Goal: Transaction & Acquisition: Purchase product/service

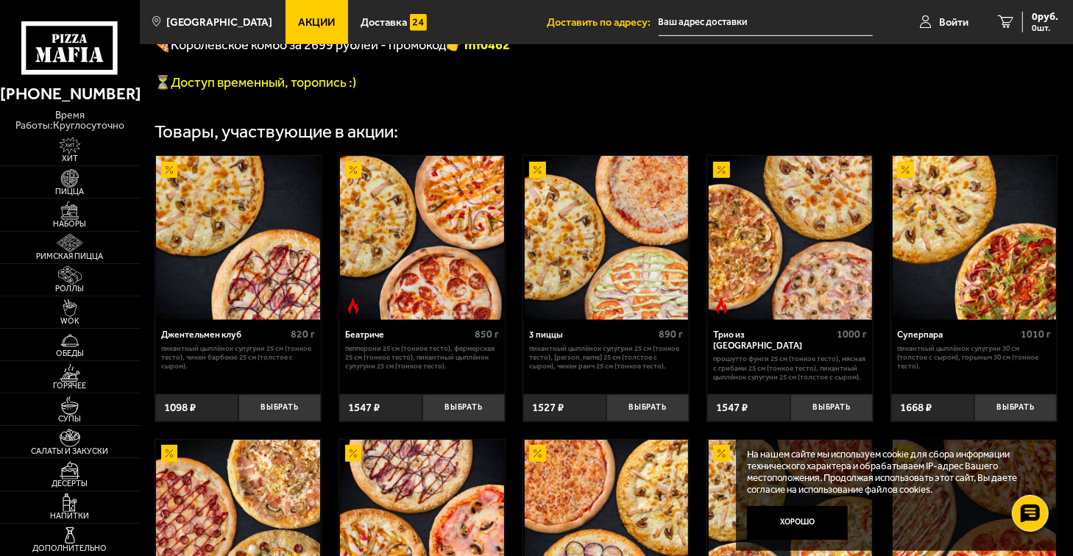
scroll to position [673, 0]
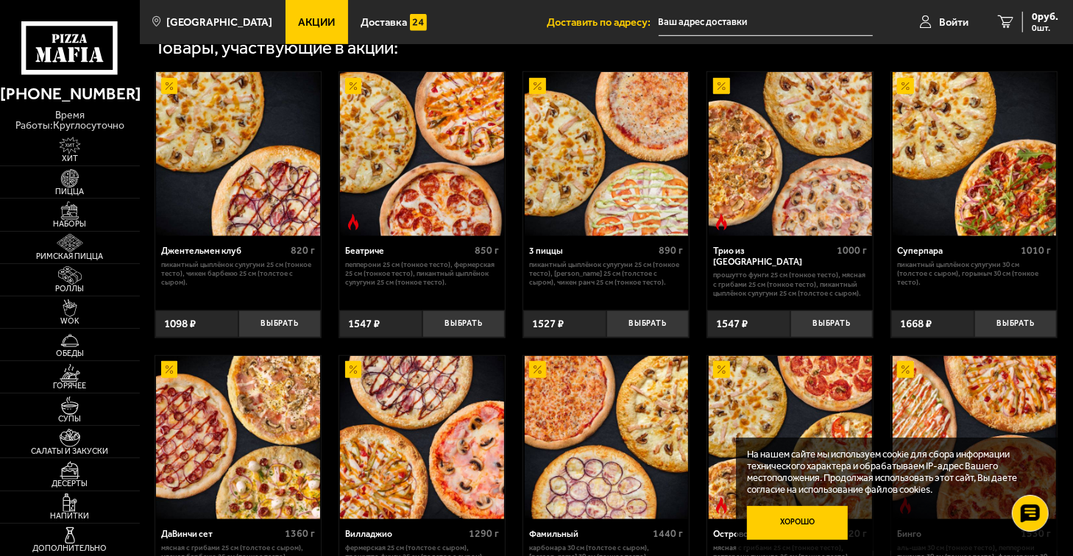
click at [796, 524] on button "Хорошо" at bounding box center [797, 523] width 101 height 34
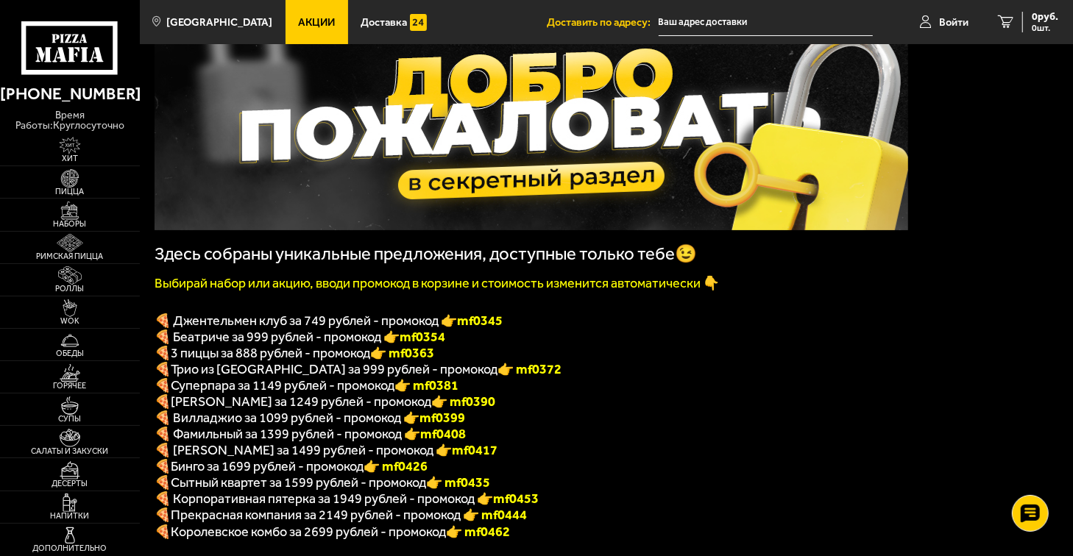
scroll to position [186, 0]
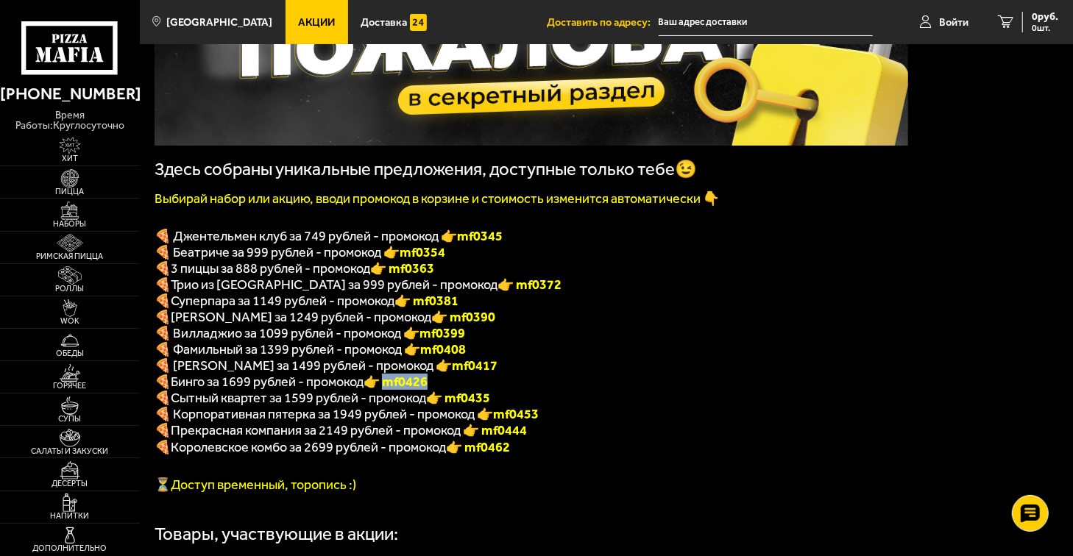
drag, startPoint x: 392, startPoint y: 390, endPoint x: 434, endPoint y: 390, distance: 42.0
click at [428, 390] on b "👉 mf0426" at bounding box center [396, 382] width 64 height 16
copy b "f0426"
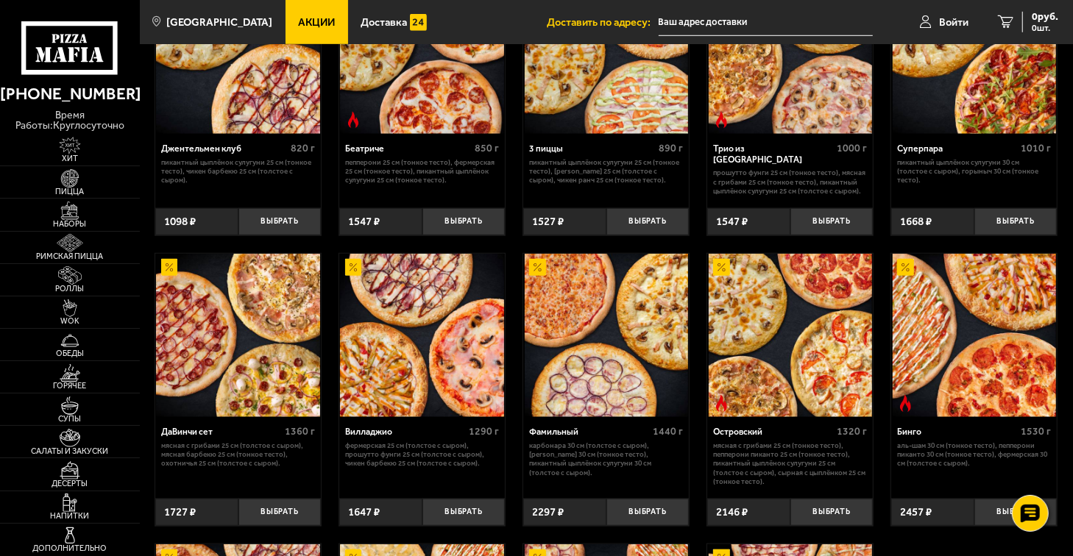
scroll to position [985, 0]
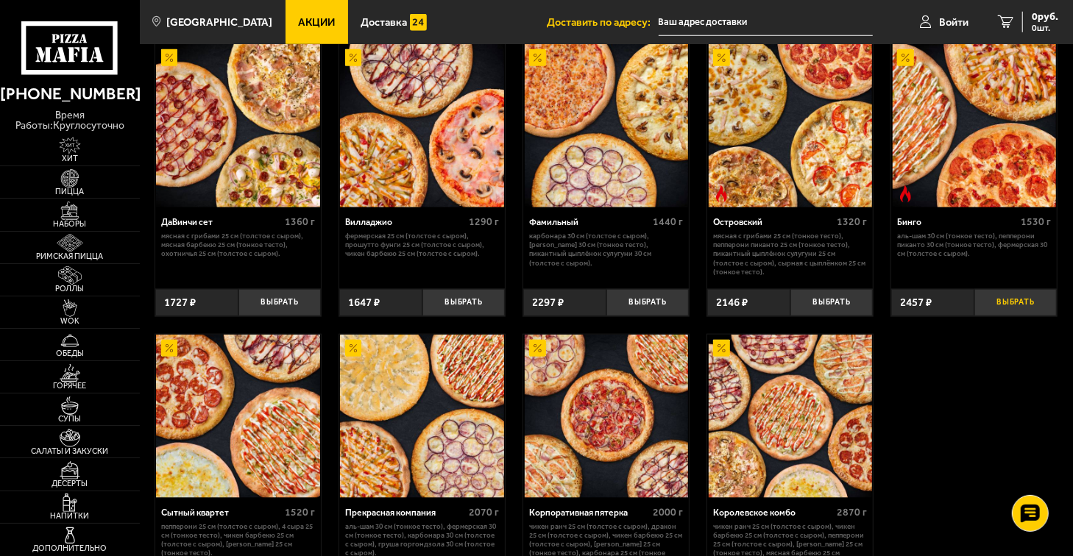
click at [1012, 315] on button "Выбрать" at bounding box center [1015, 302] width 83 height 27
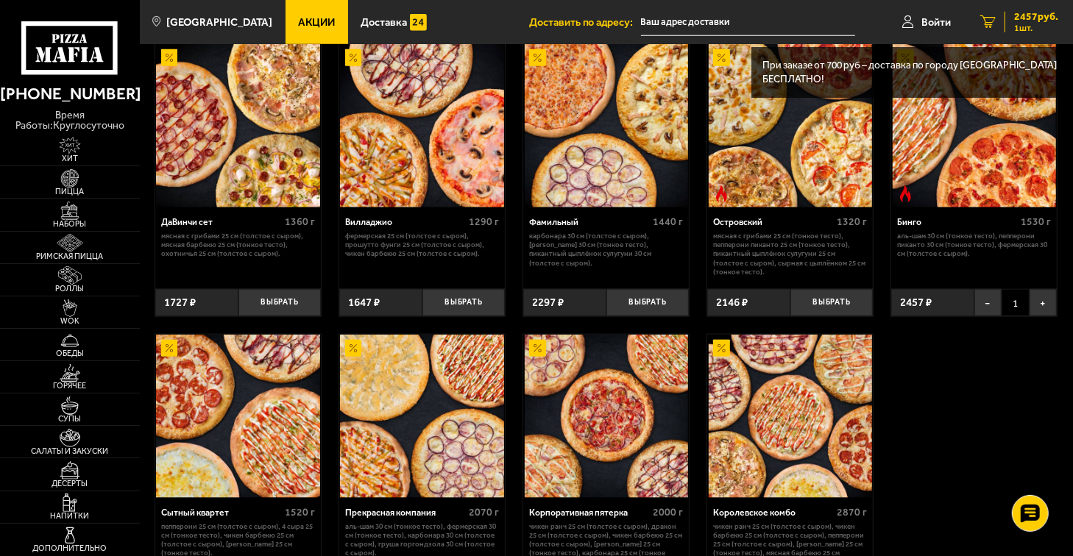
click at [1029, 18] on span "2457 руб." at bounding box center [1036, 17] width 44 height 10
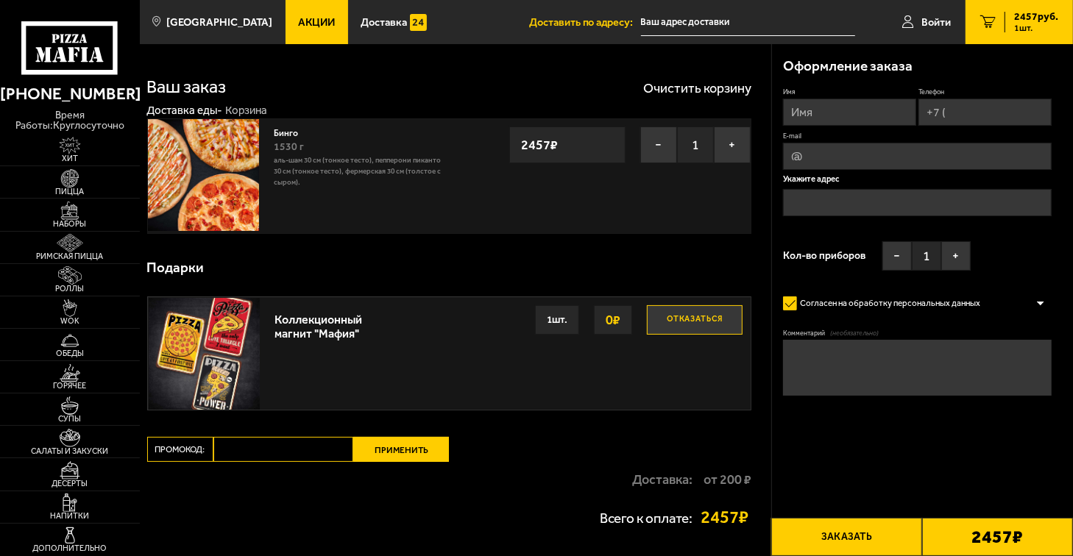
click at [244, 442] on input "Промокод:" at bounding box center [283, 449] width 141 height 25
paste input "mf0426"
type input "mf0426"
click at [411, 452] on button "Применить" at bounding box center [401, 449] width 96 height 25
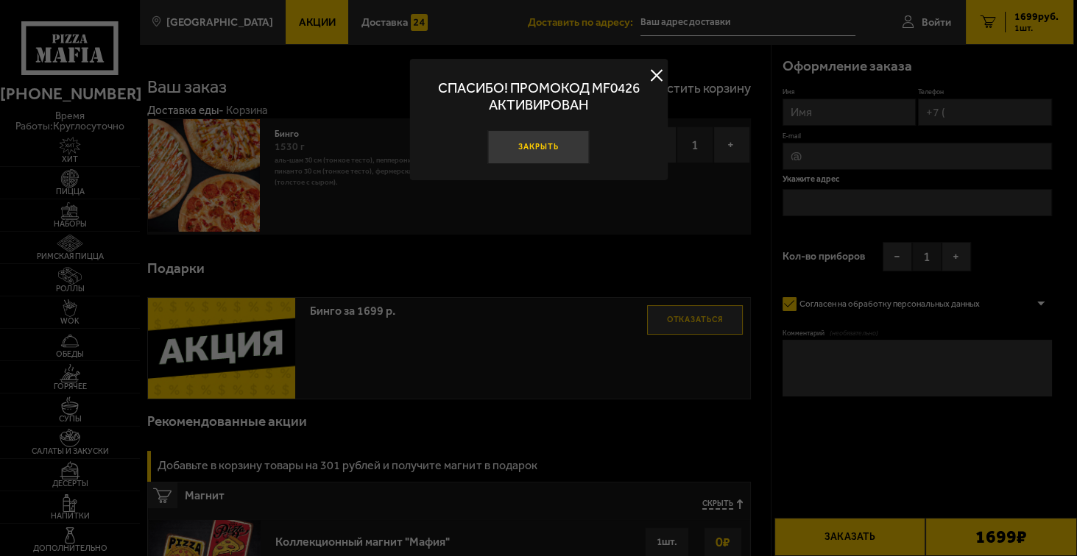
click at [544, 151] on button "Закрыть" at bounding box center [538, 147] width 101 height 34
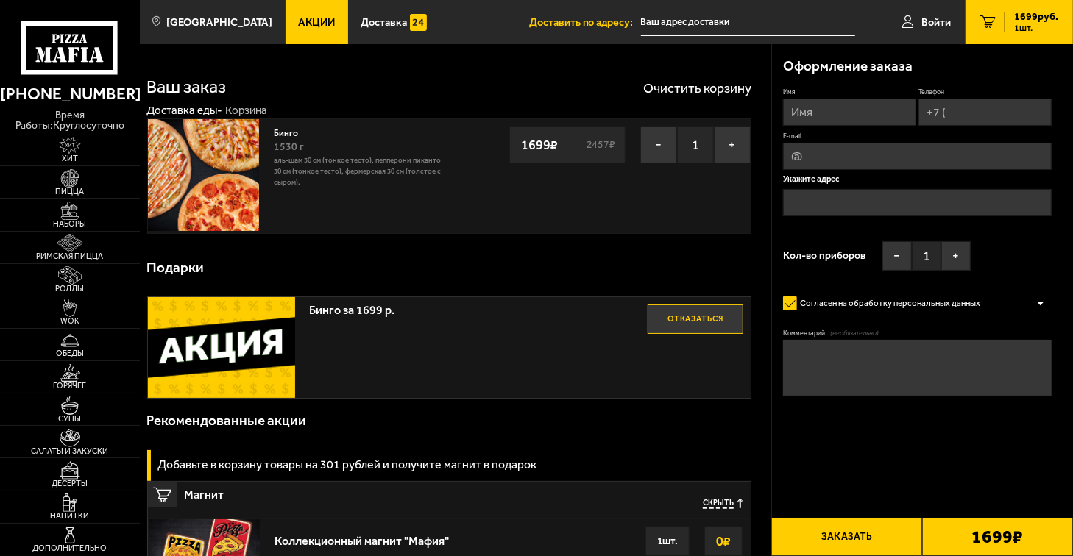
click at [966, 118] on input "Телефон" at bounding box center [985, 112] width 133 height 27
type input "[PHONE_NUMBER]"
type input "[PERSON_NAME]"
type input "[EMAIL_ADDRESS][DOMAIN_NAME]"
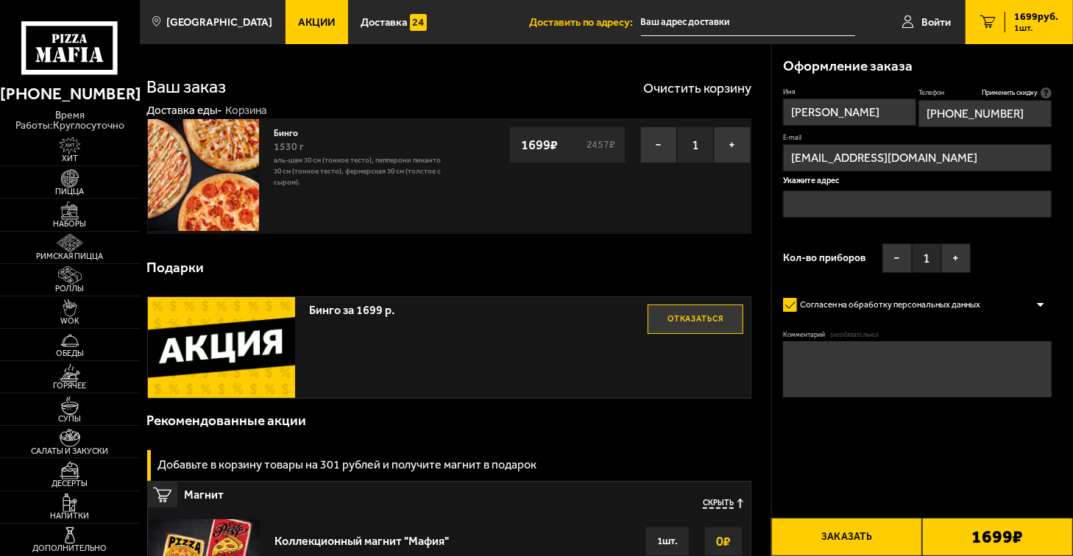
type input "[PHONE_NUMBER]"
click at [849, 201] on input "text" at bounding box center [917, 204] width 269 height 27
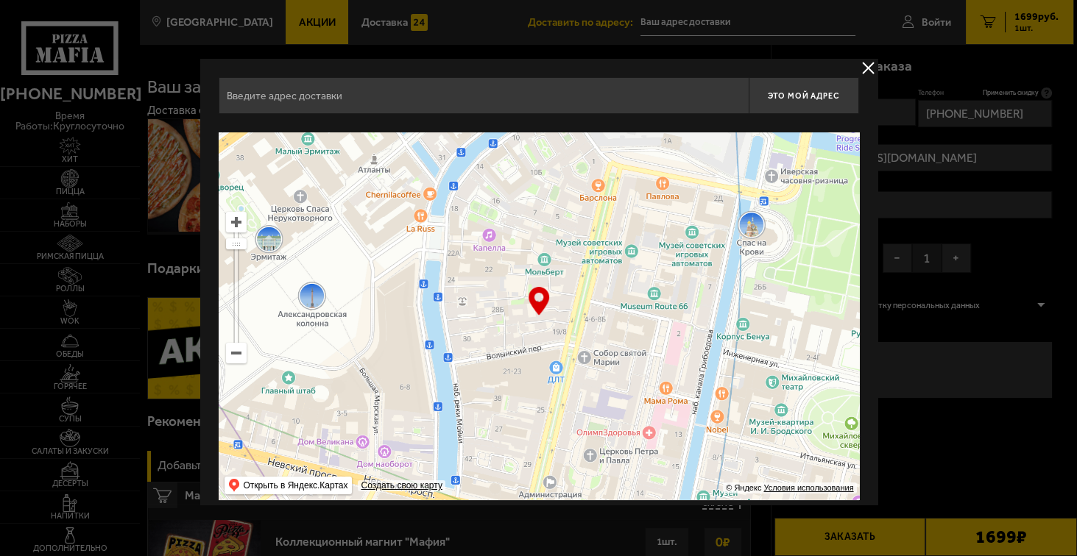
drag, startPoint x: 578, startPoint y: 314, endPoint x: 596, endPoint y: 300, distance: 22.1
click at [458, 310] on ymaps at bounding box center [539, 316] width 640 height 368
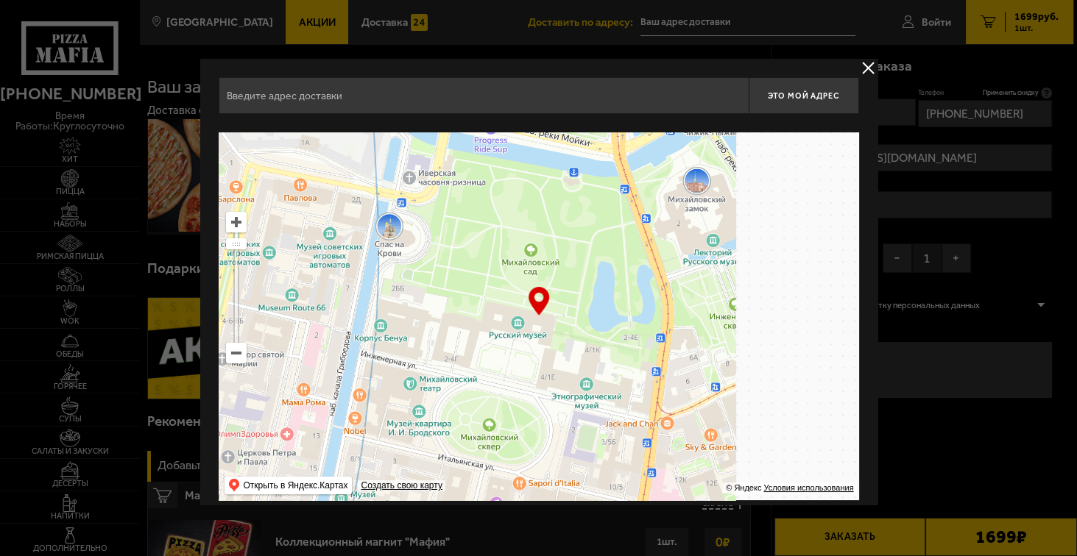
drag, startPoint x: 636, startPoint y: 300, endPoint x: 488, endPoint y: 296, distance: 148.0
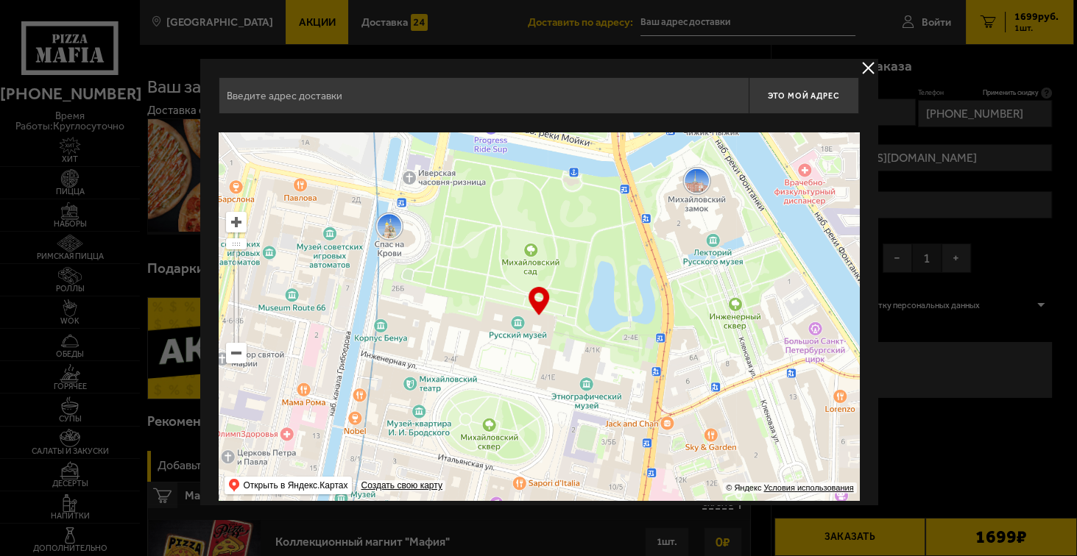
click at [498, 296] on ymaps at bounding box center [539, 316] width 640 height 368
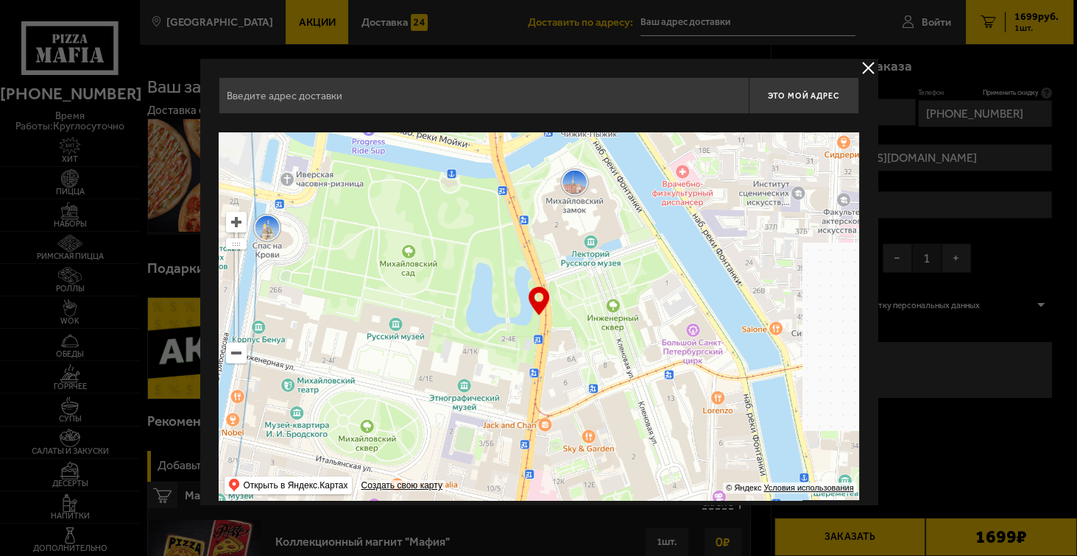
type input "[GEOGRAPHIC_DATA], 2-4"
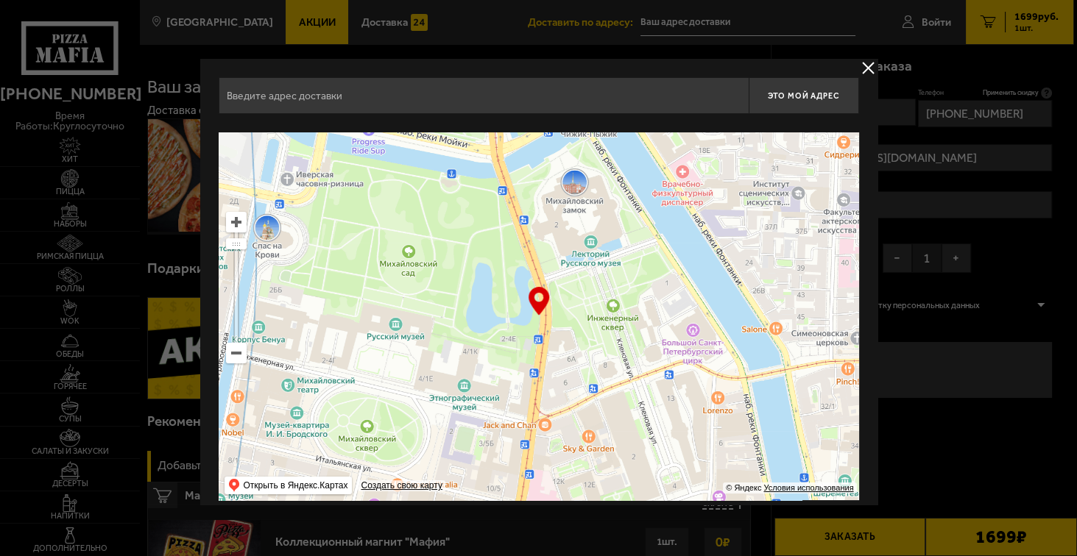
type input "[GEOGRAPHIC_DATA], 2-4"
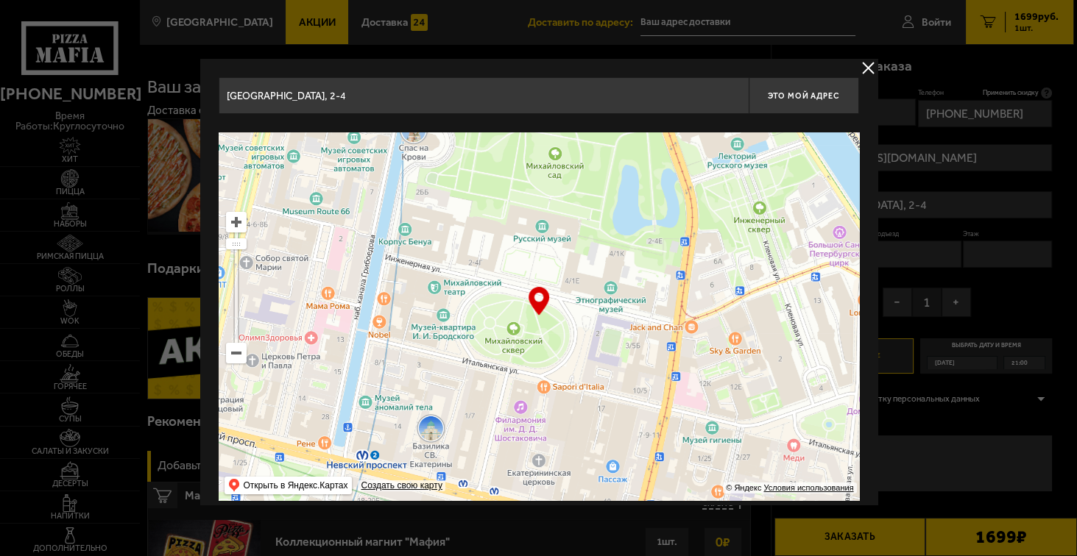
drag, startPoint x: 606, startPoint y: 330, endPoint x: 538, endPoint y: 259, distance: 98.9
click at [538, 259] on ymaps at bounding box center [539, 316] width 640 height 368
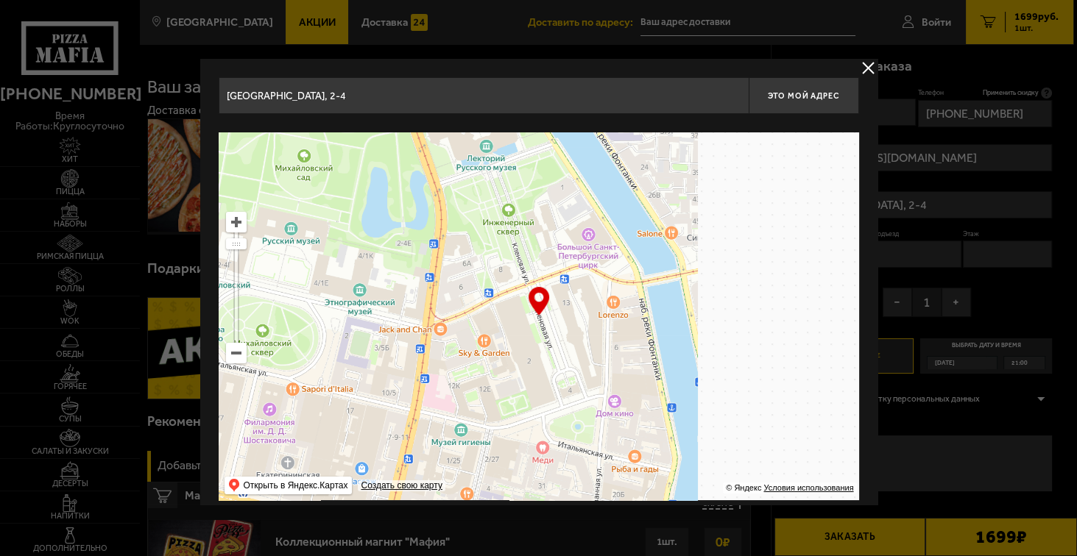
drag, startPoint x: 621, startPoint y: 330, endPoint x: 587, endPoint y: 336, distance: 35.0
click at [573, 343] on ymaps at bounding box center [539, 316] width 640 height 368
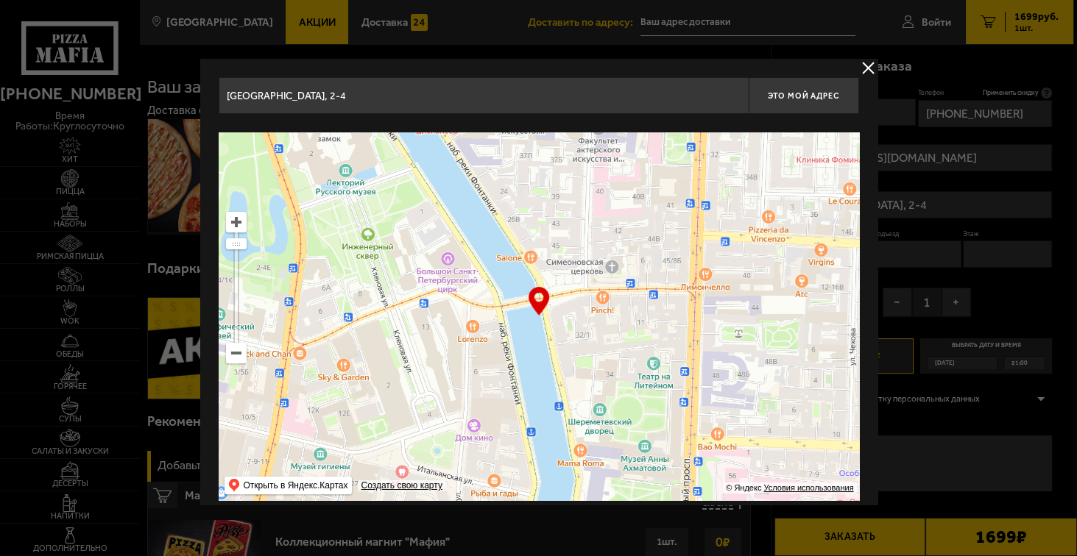
type input "[STREET_ADDRESS]"
drag, startPoint x: 587, startPoint y: 338, endPoint x: 645, endPoint y: 201, distance: 148.4
click at [640, 200] on ymaps at bounding box center [539, 316] width 640 height 368
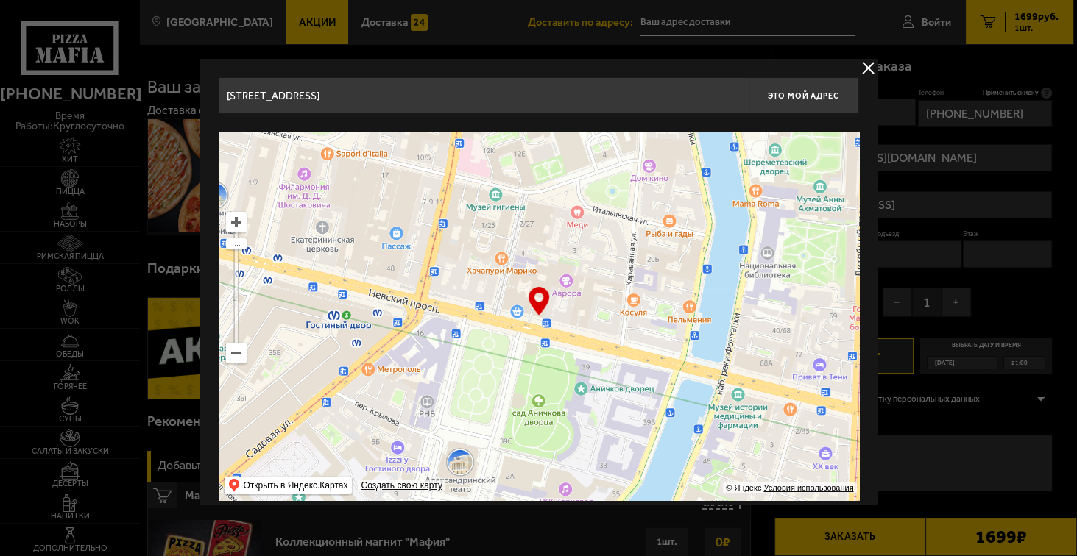
type input "[STREET_ADDRESS]"
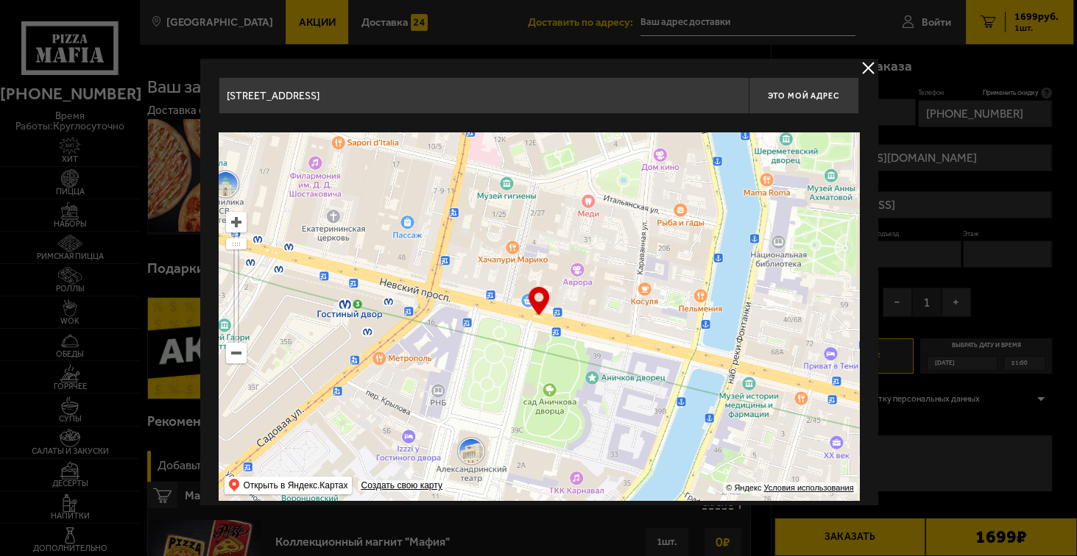
drag, startPoint x: 690, startPoint y: 358, endPoint x: 510, endPoint y: 280, distance: 195.5
click at [510, 280] on ymaps at bounding box center [539, 316] width 640 height 368
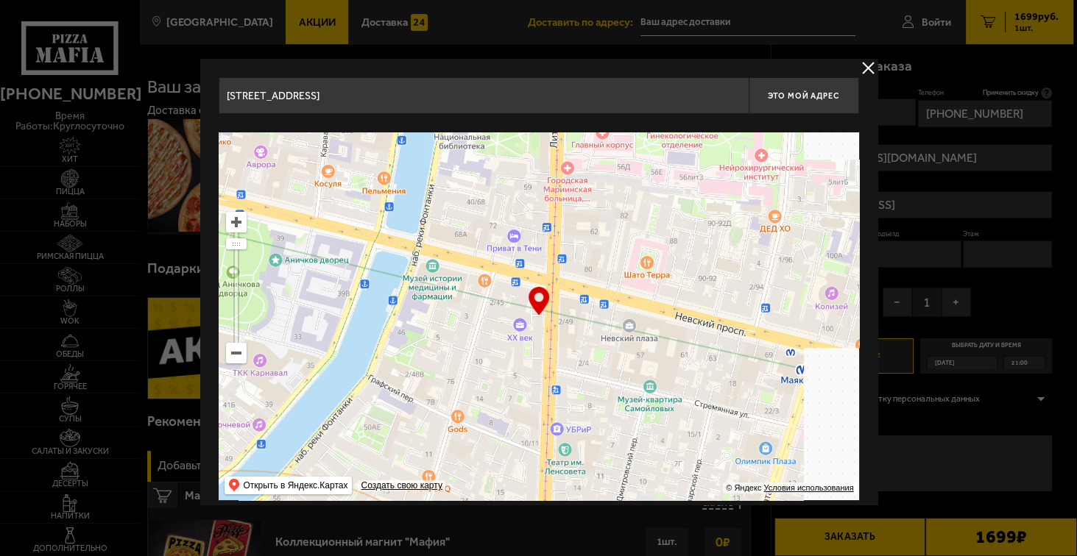
drag, startPoint x: 643, startPoint y: 300, endPoint x: 777, endPoint y: 279, distance: 136.4
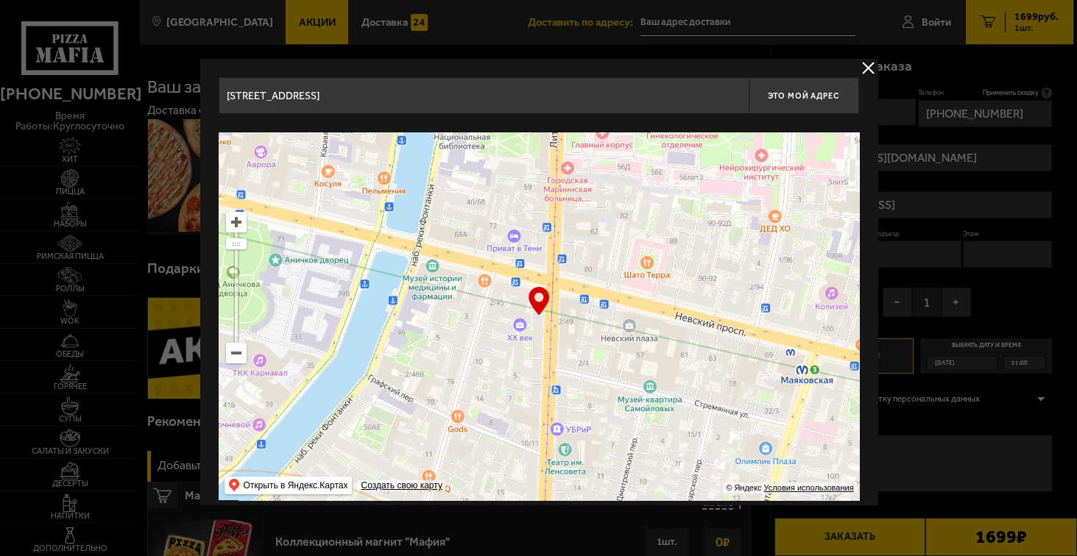
click at [749, 280] on ymaps at bounding box center [539, 316] width 640 height 368
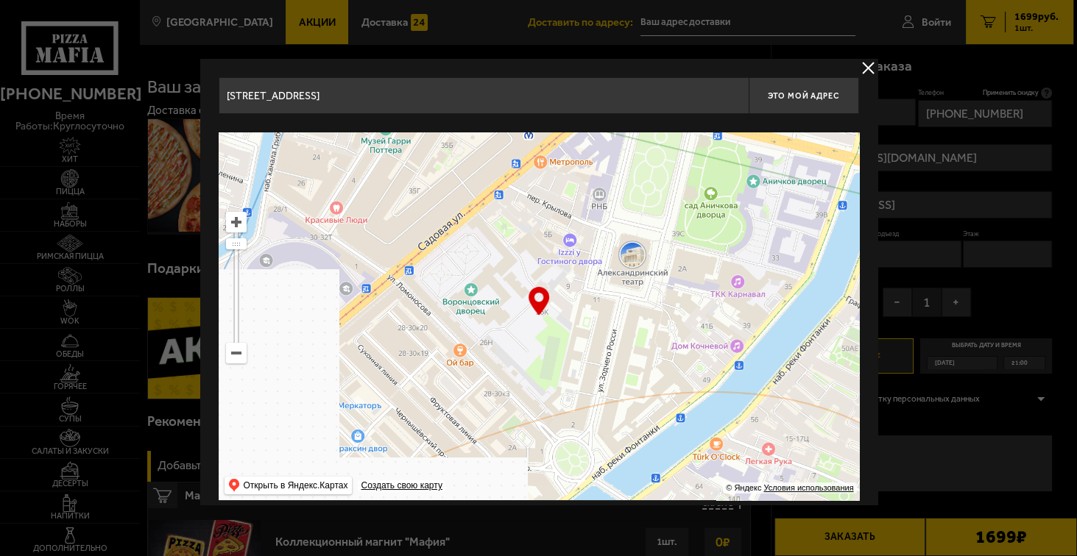
type input "[PERSON_NAME][STREET_ADDRESS]"
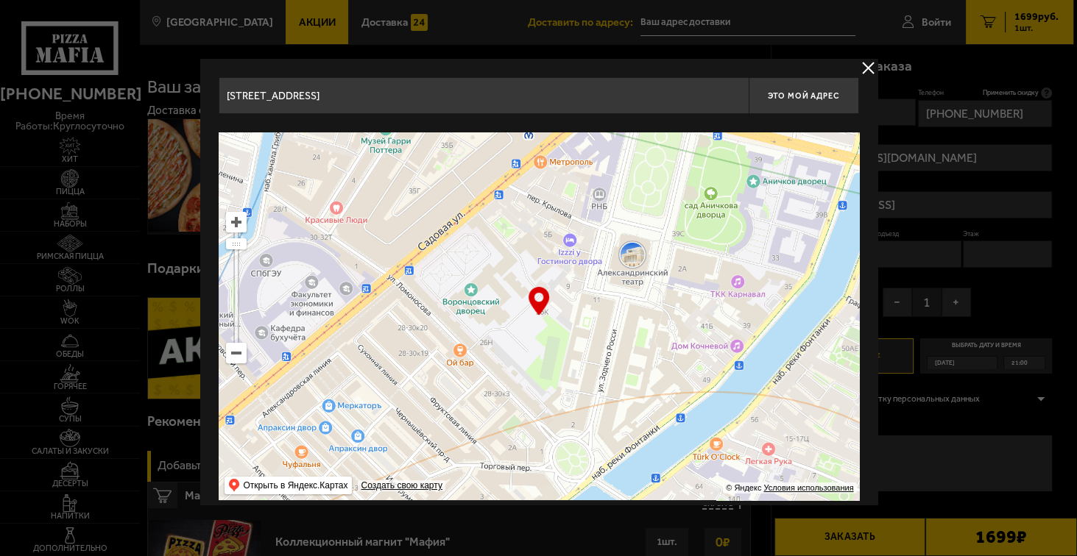
type input "[PERSON_NAME][STREET_ADDRESS]"
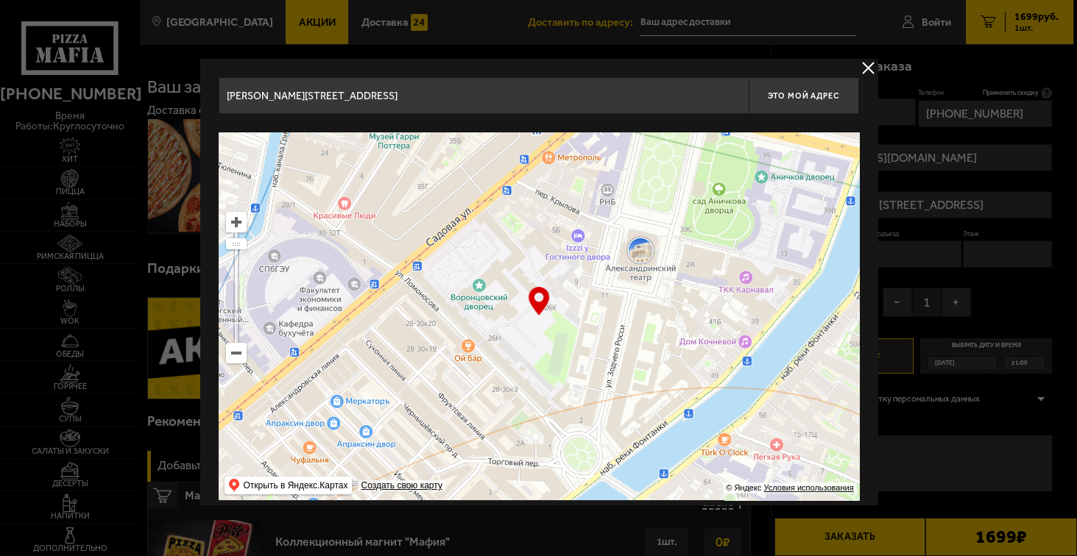
drag, startPoint x: 688, startPoint y: 325, endPoint x: 628, endPoint y: 321, distance: 60.5
click at [628, 321] on ymaps at bounding box center [539, 316] width 640 height 368
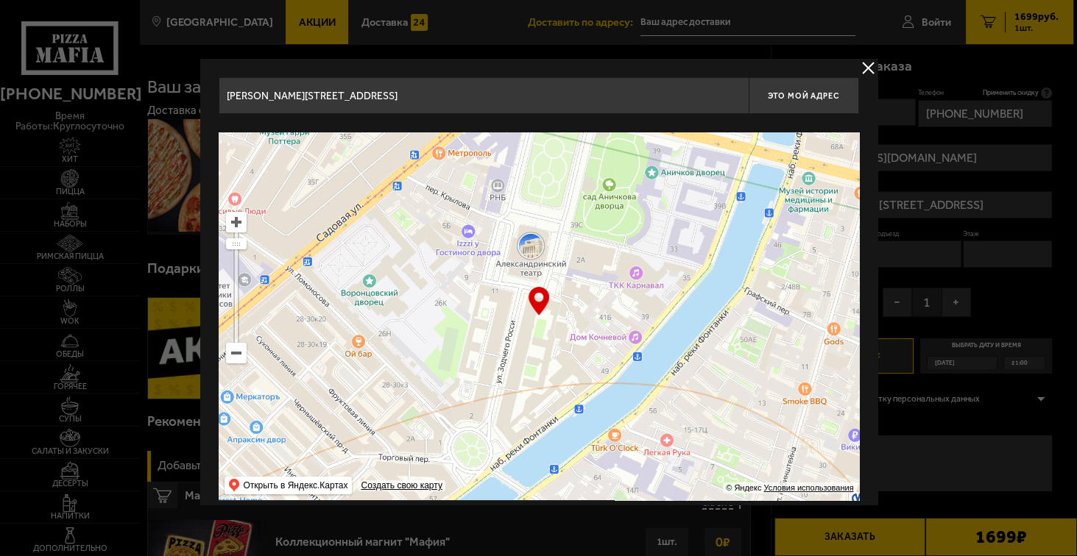
scroll to position [13, 0]
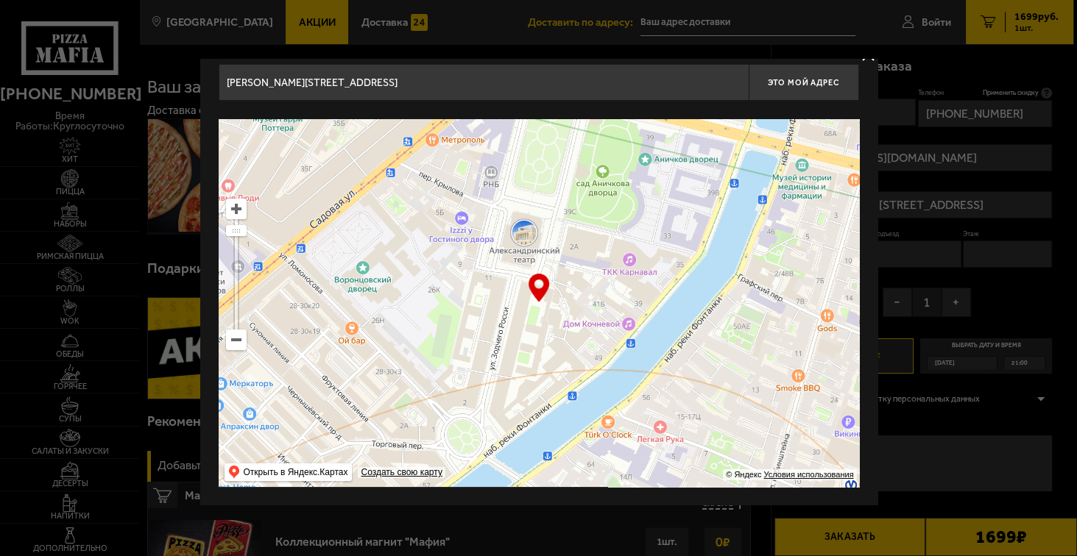
type input "[STREET_ADDRESS][PERSON_NAME]"
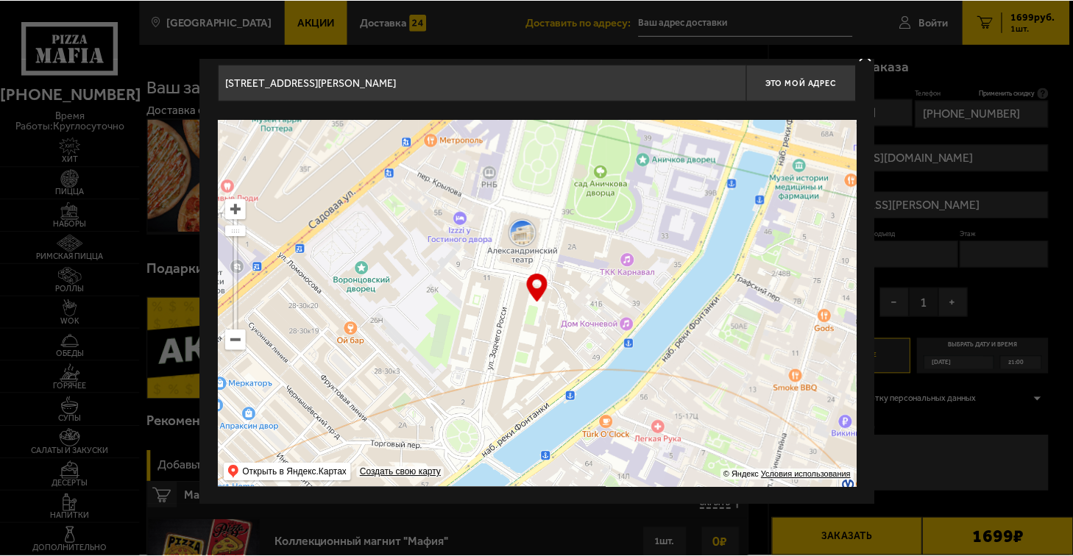
scroll to position [0, 0]
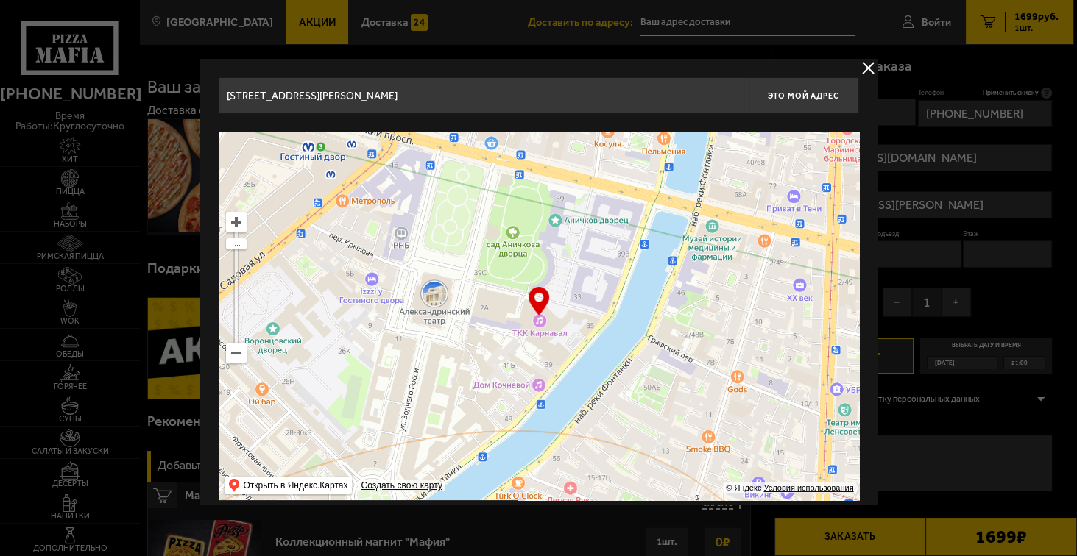
drag, startPoint x: 615, startPoint y: 269, endPoint x: 505, endPoint y: 322, distance: 122.5
click at [505, 322] on ymaps at bounding box center [539, 316] width 640 height 368
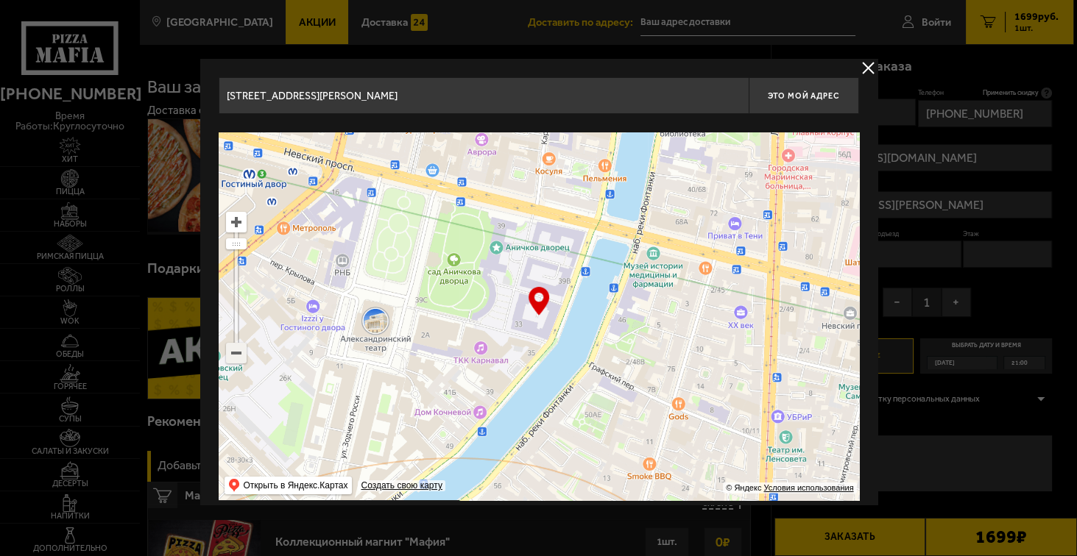
click at [231, 357] on ymaps at bounding box center [236, 353] width 19 height 19
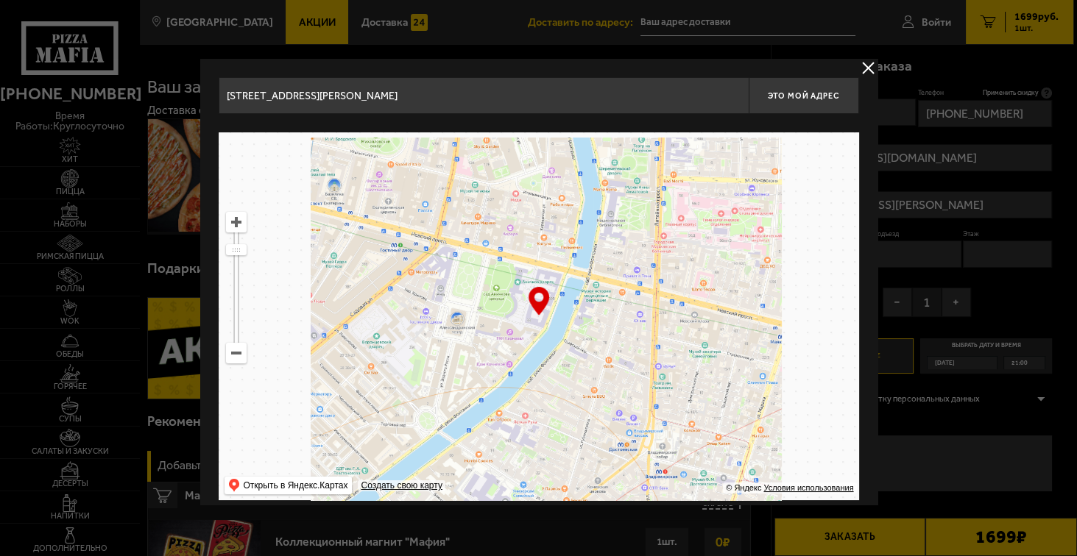
click at [231, 357] on ymaps at bounding box center [236, 353] width 19 height 19
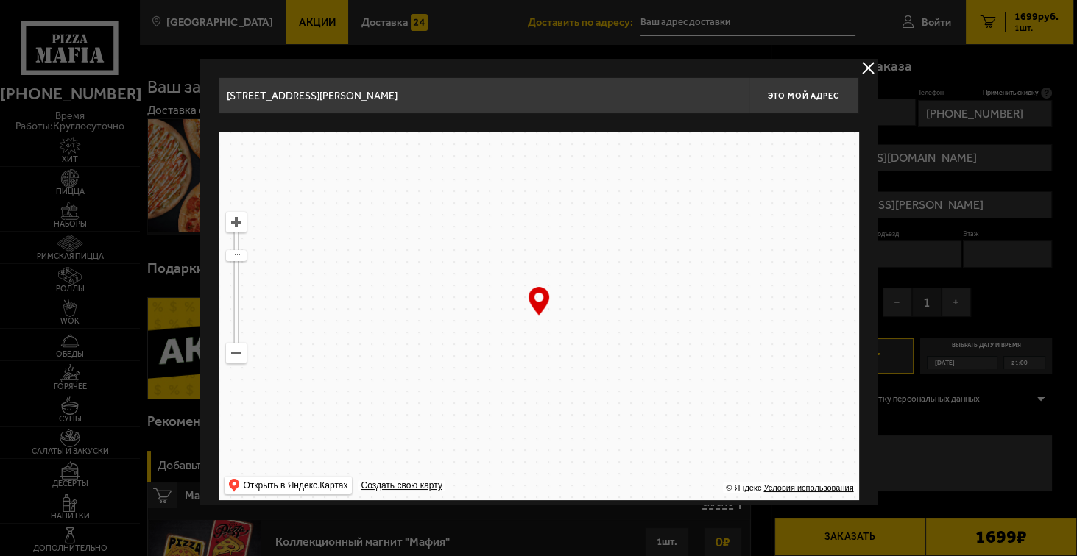
drag, startPoint x: 403, startPoint y: 368, endPoint x: 447, endPoint y: 362, distance: 44.6
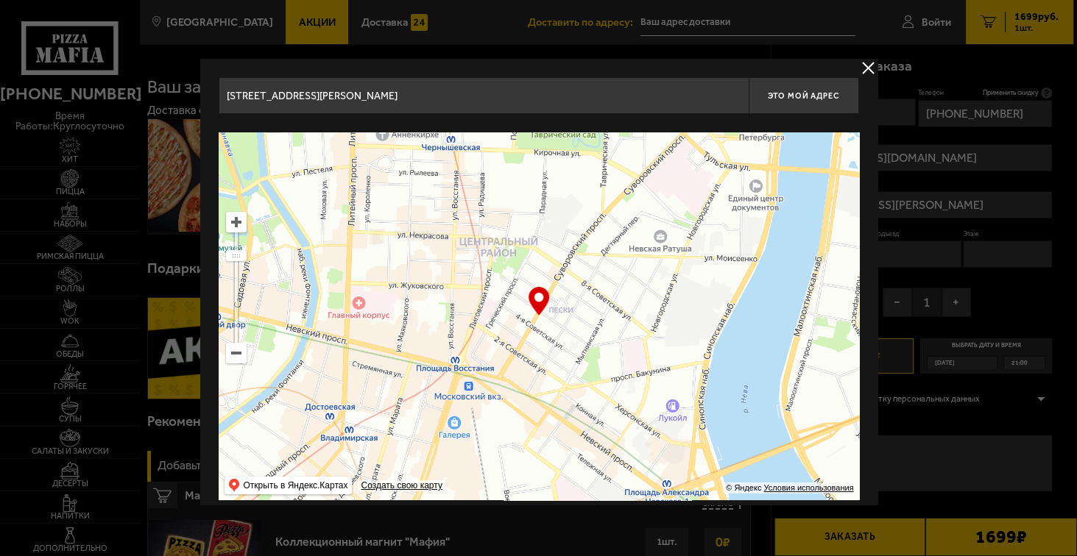
click at [372, 382] on ymaps at bounding box center [539, 316] width 640 height 368
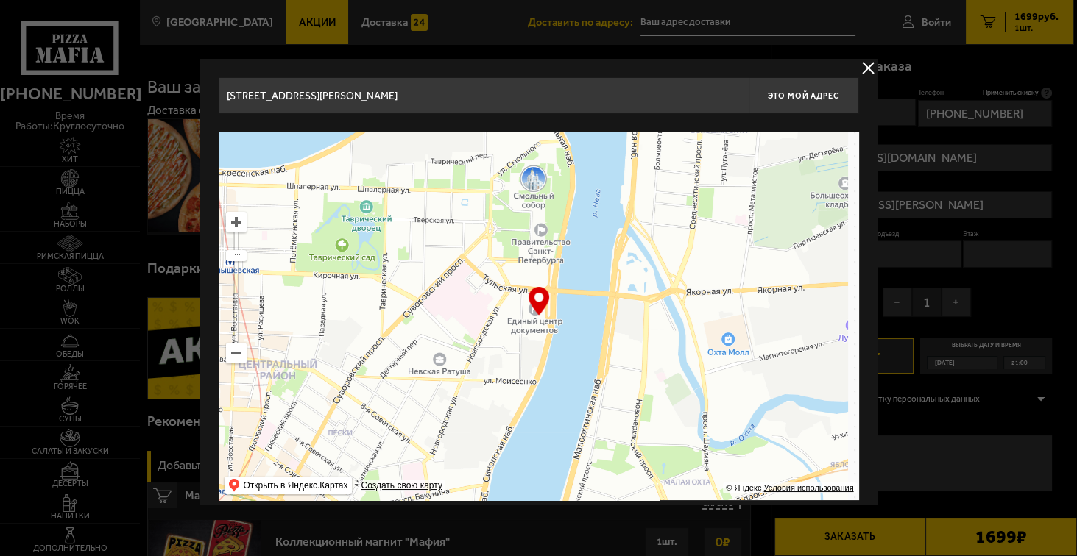
drag, startPoint x: 568, startPoint y: 339, endPoint x: 475, endPoint y: 238, distance: 137.0
click at [475, 238] on ymaps at bounding box center [539, 316] width 640 height 368
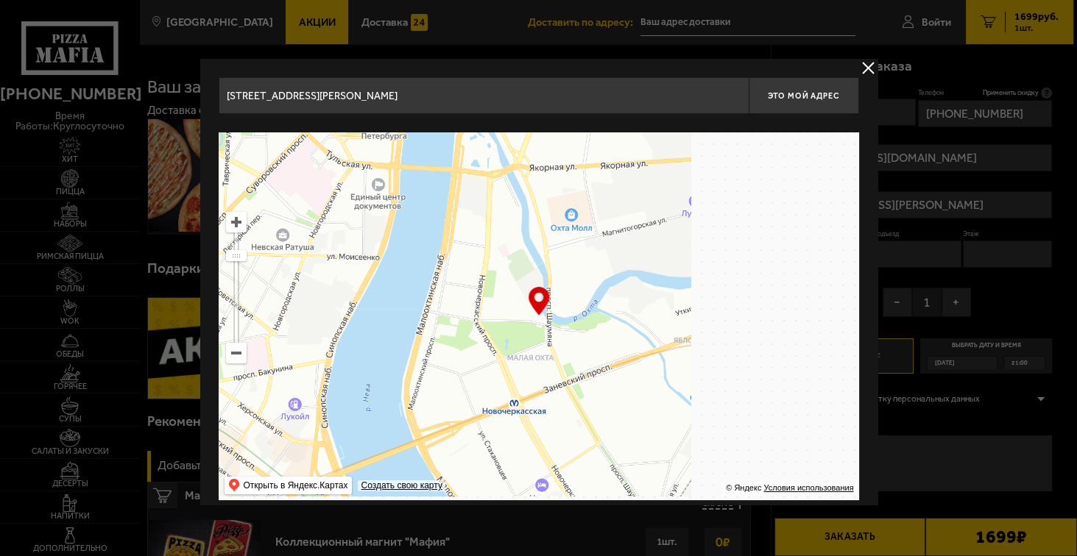
type input "[STREET_ADDRESS]"
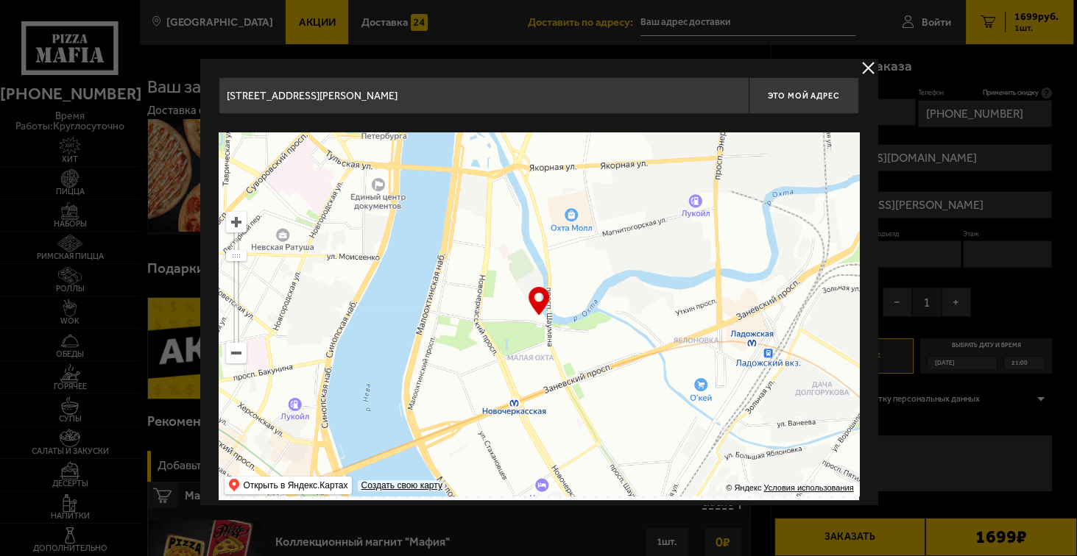
type input "[STREET_ADDRESS]"
drag, startPoint x: 563, startPoint y: 277, endPoint x: 604, endPoint y: 263, distance: 42.6
click at [583, 250] on ymaps at bounding box center [539, 316] width 640 height 368
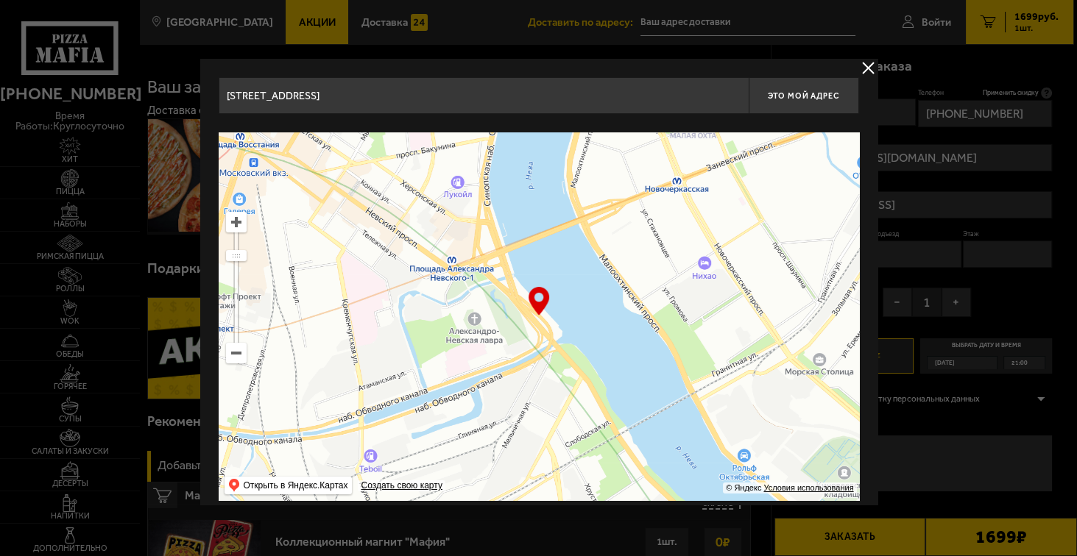
drag, startPoint x: 646, startPoint y: 342, endPoint x: 631, endPoint y: 318, distance: 28.2
click at [631, 319] on ymaps at bounding box center [539, 316] width 640 height 368
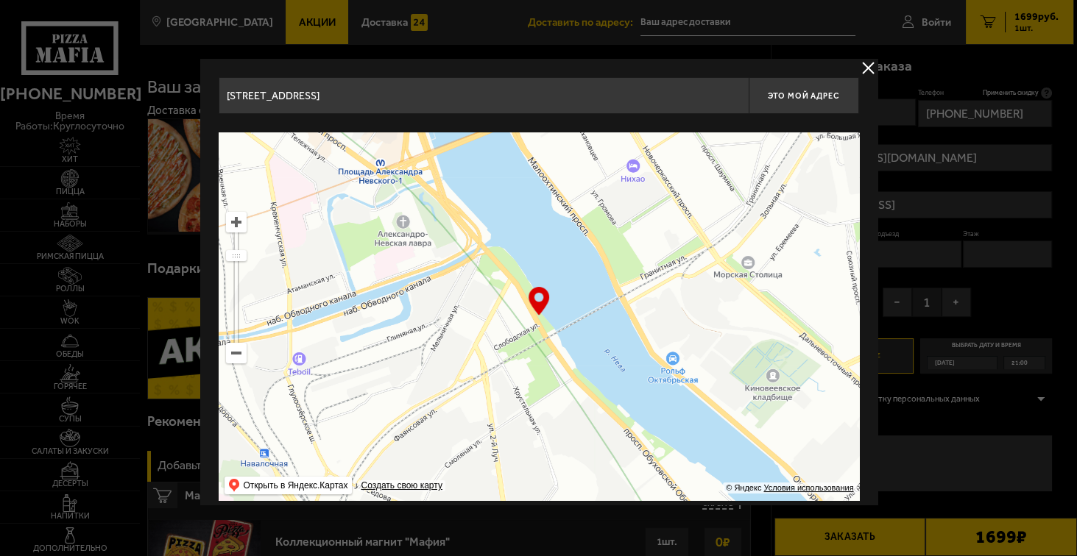
drag, startPoint x: 622, startPoint y: 314, endPoint x: 642, endPoint y: 339, distance: 32.0
click at [615, 294] on ymaps at bounding box center [539, 316] width 640 height 368
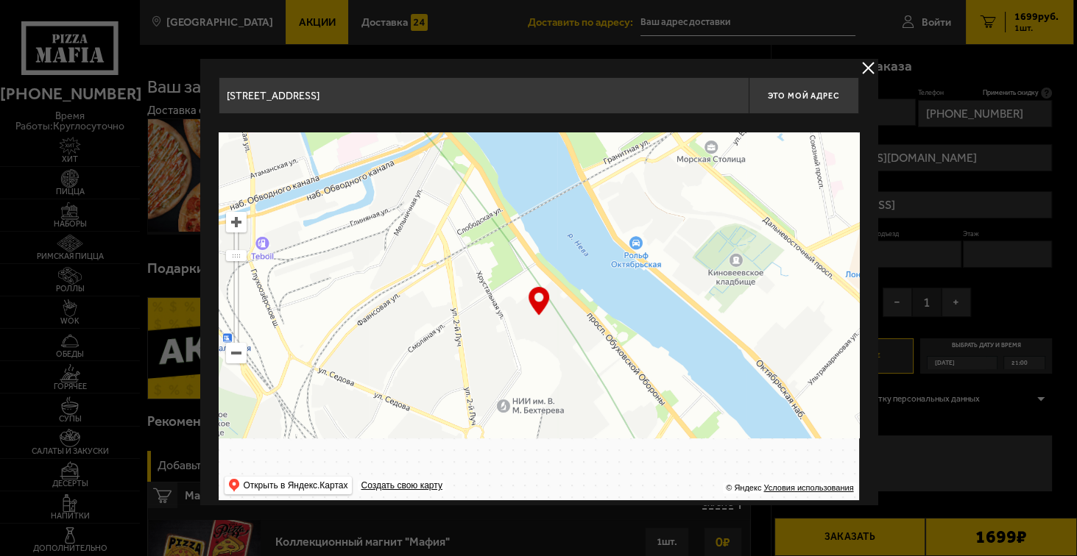
drag, startPoint x: 623, startPoint y: 317, endPoint x: 634, endPoint y: 328, distance: 15.6
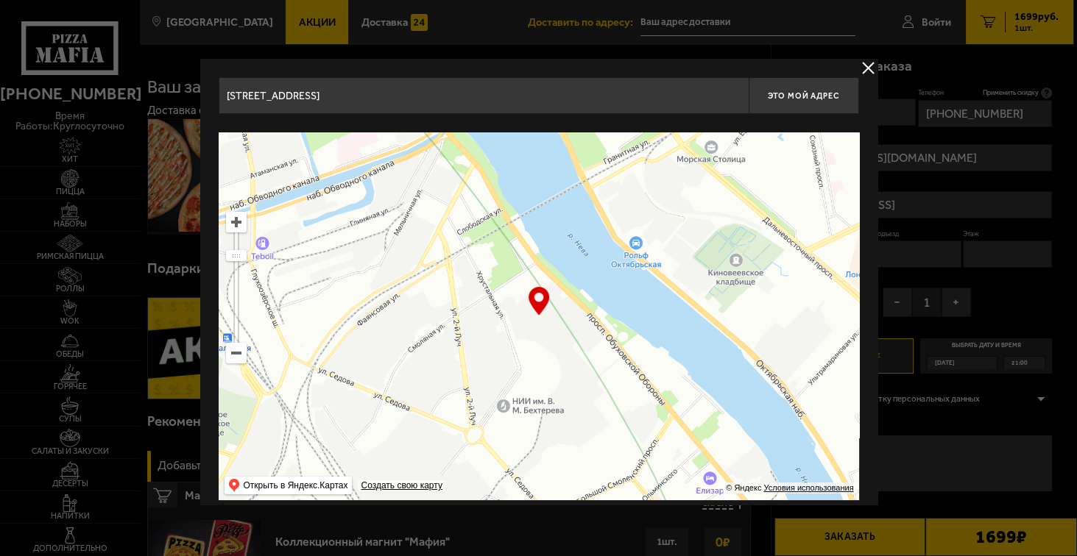
click at [621, 309] on ymaps at bounding box center [539, 316] width 640 height 368
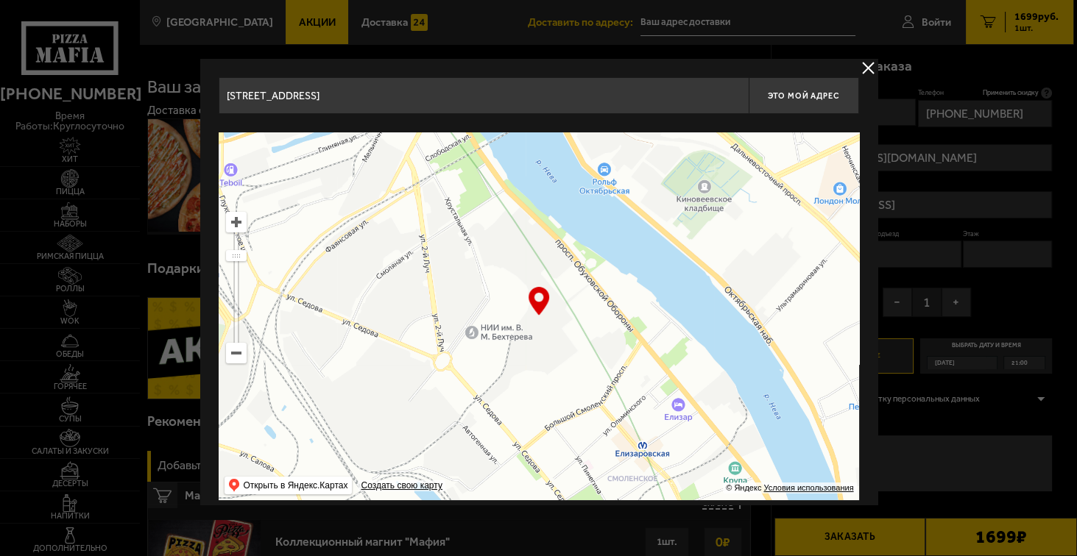
drag, startPoint x: 637, startPoint y: 344, endPoint x: 610, endPoint y: 315, distance: 39.6
click at [611, 316] on ymaps at bounding box center [539, 316] width 640 height 368
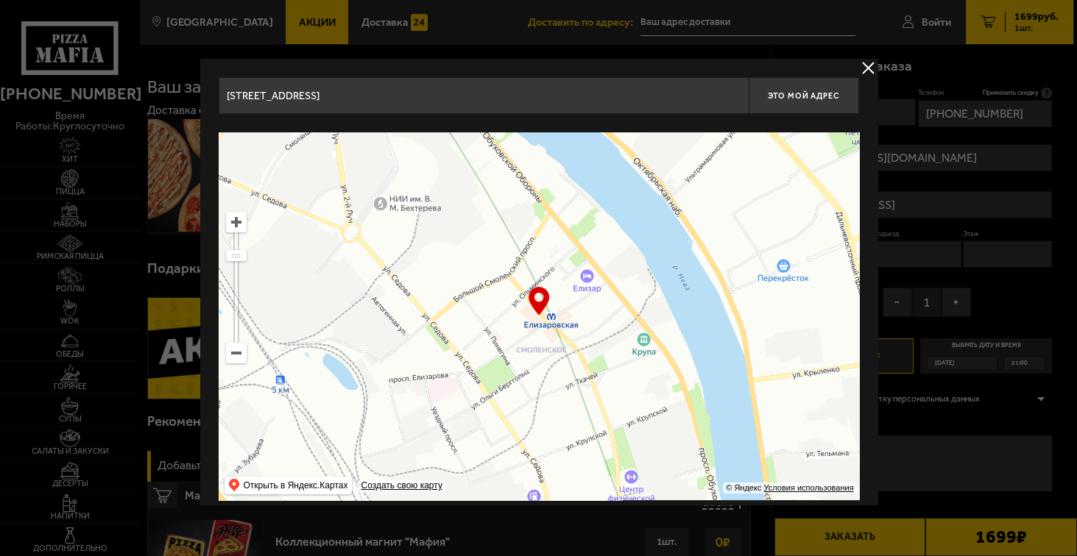
drag, startPoint x: 622, startPoint y: 337, endPoint x: 617, endPoint y: 331, distance: 7.8
click at [618, 333] on ymaps at bounding box center [539, 316] width 640 height 368
type input "[STREET_ADDRESS]"
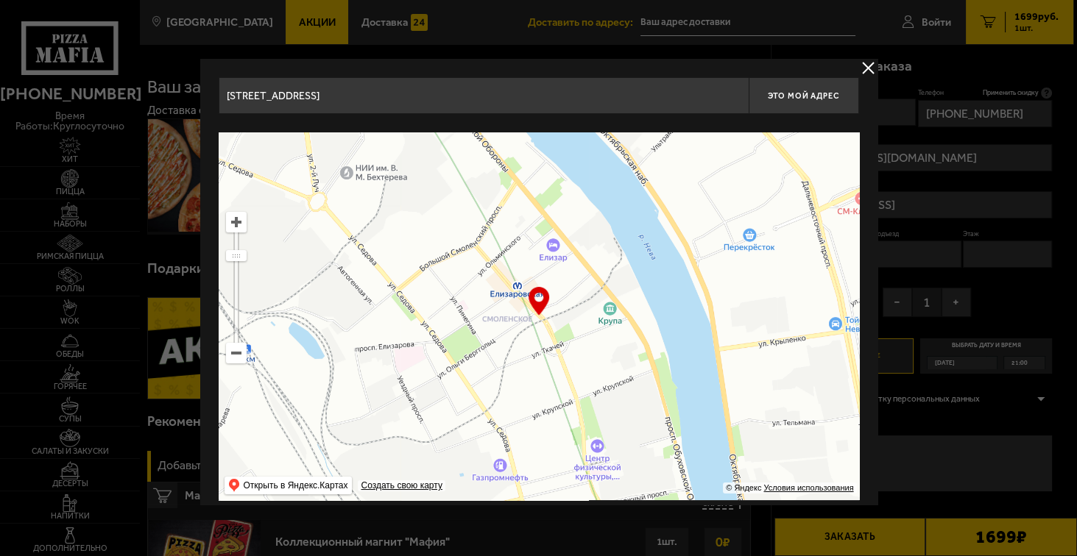
type input "[STREET_ADDRESS][PERSON_NAME]"
drag, startPoint x: 584, startPoint y: 330, endPoint x: 596, endPoint y: 347, distance: 20.6
click at [584, 328] on ymaps at bounding box center [539, 316] width 640 height 368
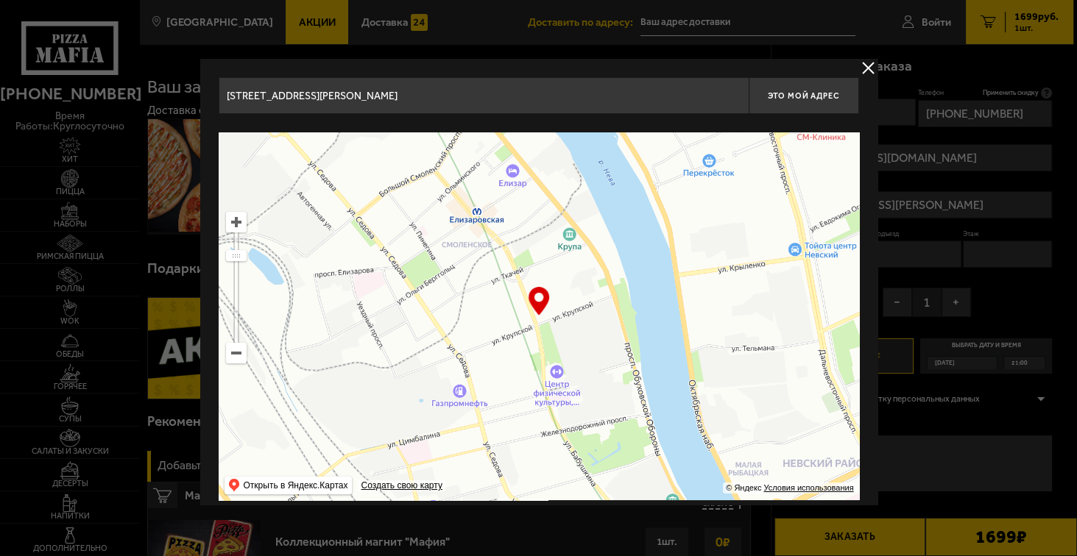
click at [587, 334] on ymaps at bounding box center [539, 316] width 640 height 368
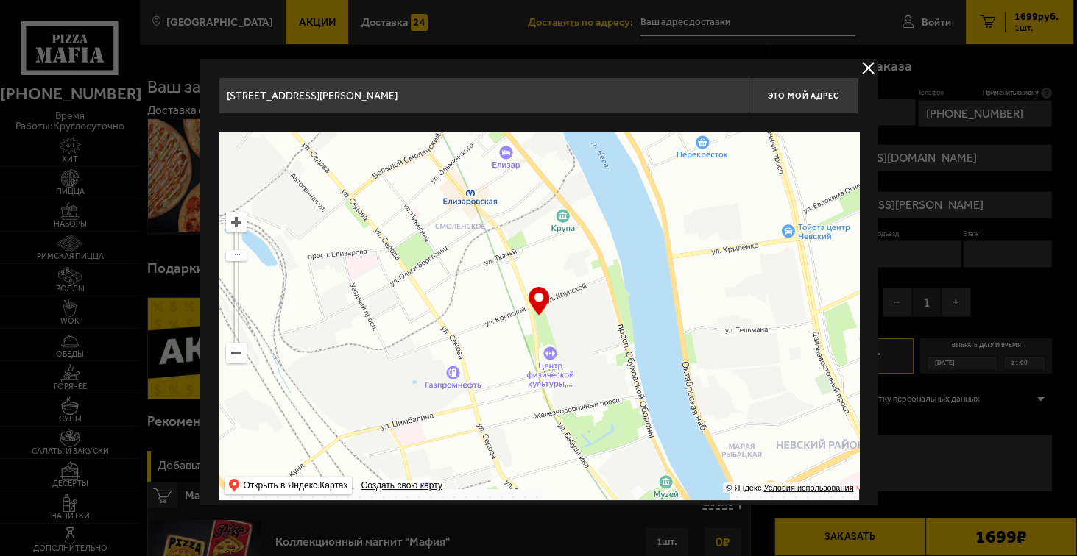
click at [589, 330] on ymaps at bounding box center [539, 316] width 640 height 368
type input "[STREET_ADDRESS][PERSON_NAME]"
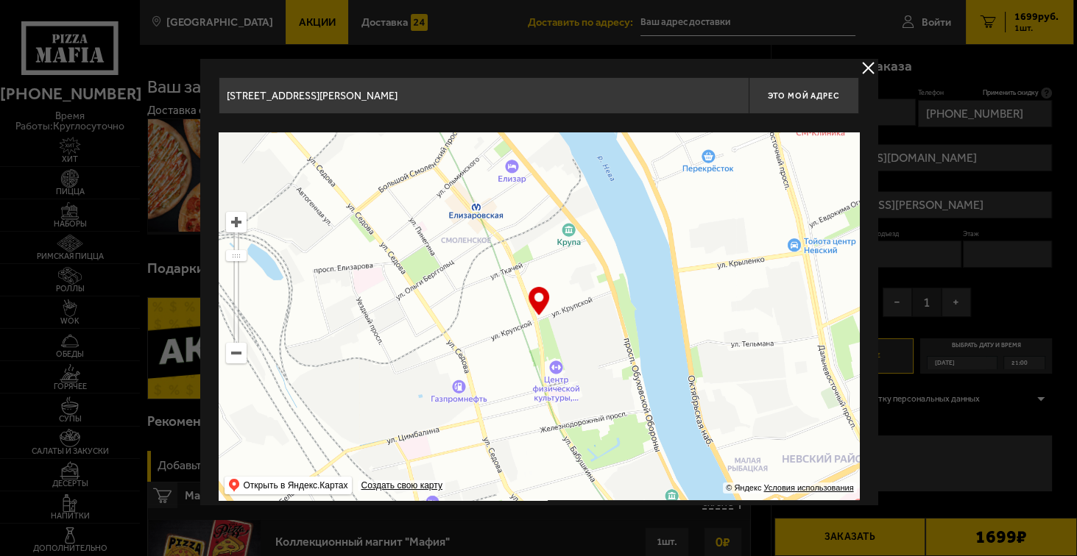
drag, startPoint x: 581, startPoint y: 342, endPoint x: 587, endPoint y: 357, distance: 16.8
click at [587, 357] on ymaps at bounding box center [539, 316] width 640 height 368
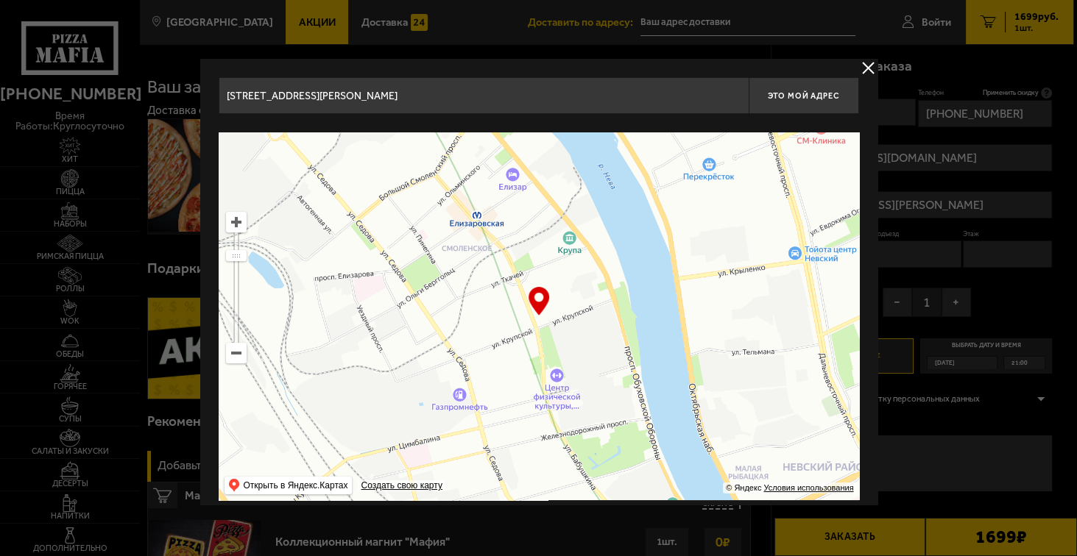
click at [236, 223] on ymaps at bounding box center [236, 222] width 19 height 19
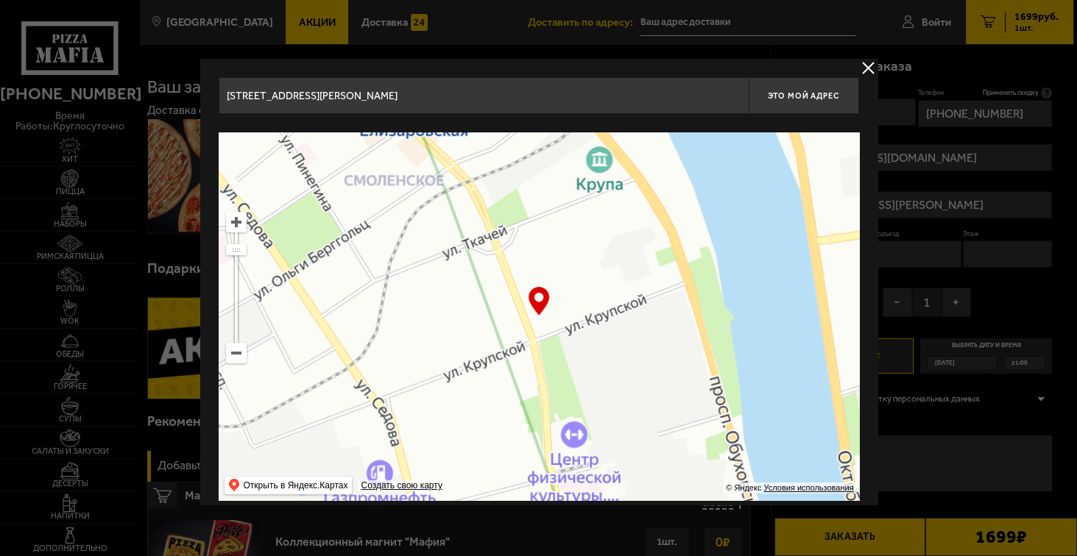
click at [236, 223] on ymaps at bounding box center [236, 222] width 19 height 19
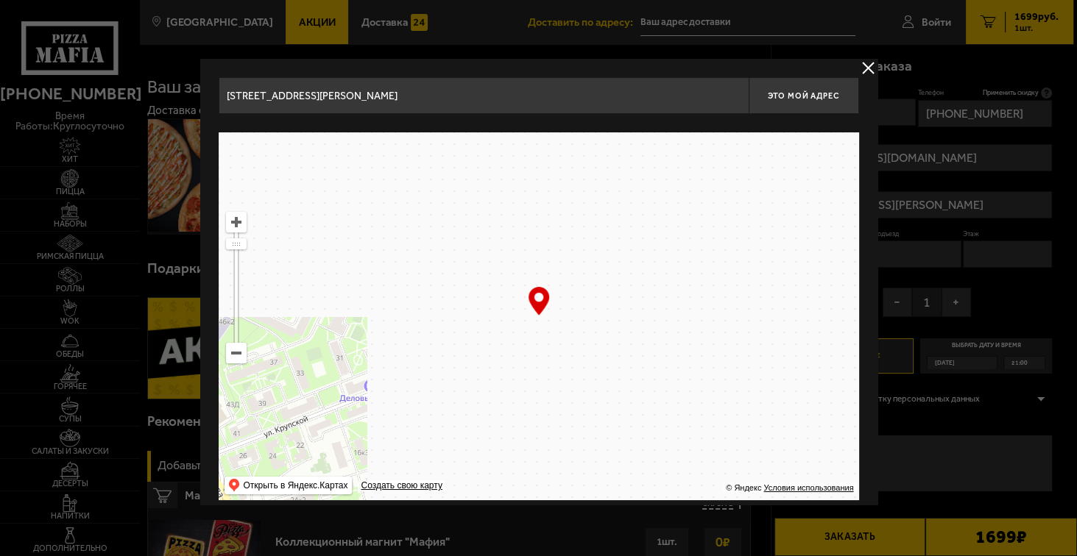
click at [611, 360] on ymaps at bounding box center [539, 316] width 640 height 368
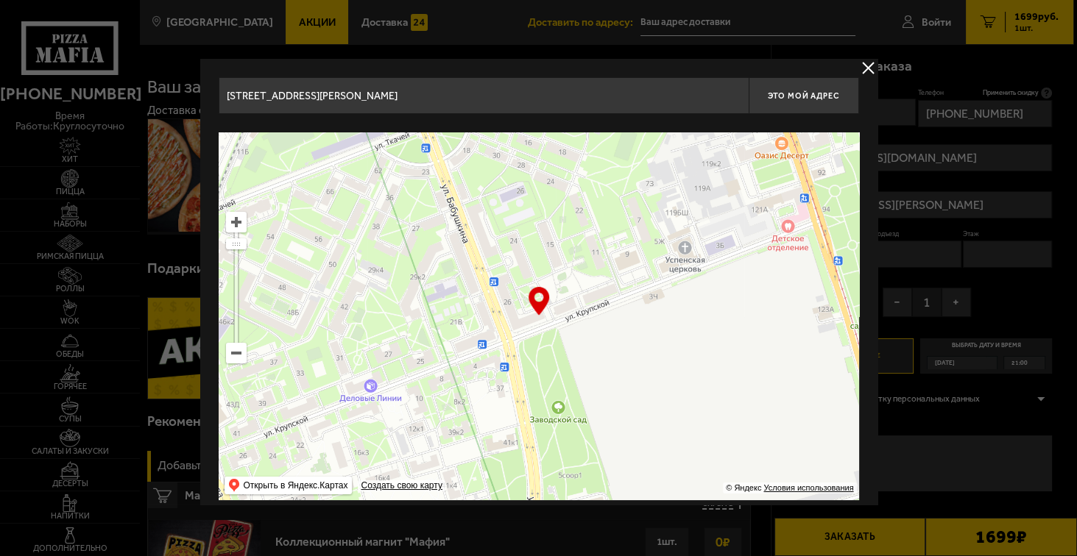
type input "[STREET_ADDRESS]"
click at [791, 101] on button "Это мой адрес" at bounding box center [804, 95] width 110 height 37
type input "[STREET_ADDRESS]"
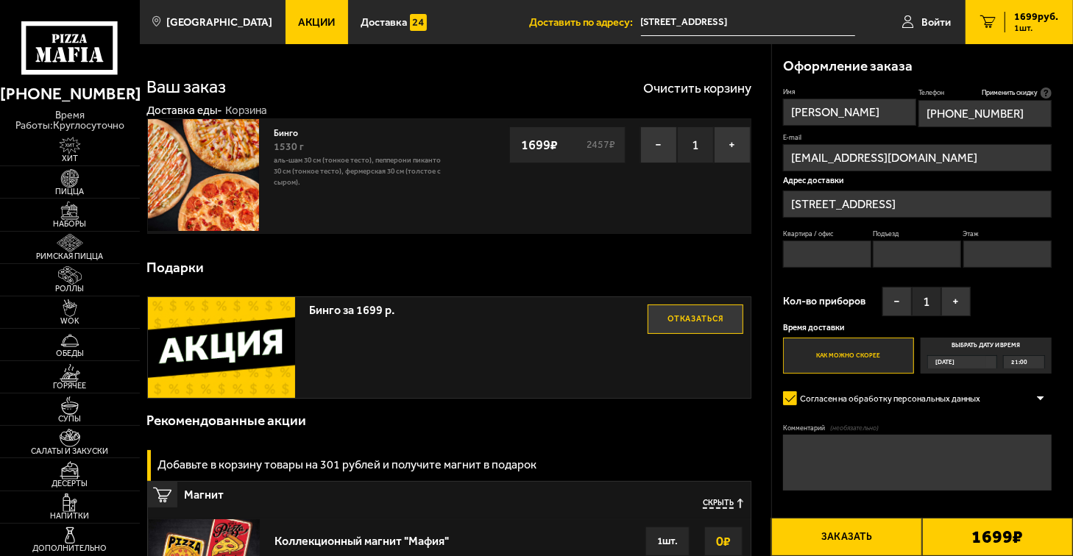
click at [823, 251] on input "Квартира / офис" at bounding box center [827, 254] width 88 height 27
type input "6"
type textarea "сдача с 5000 тыщ."
click at [898, 257] on input "Подъезд" at bounding box center [917, 254] width 88 height 27
click at [907, 257] on input "Подъезд" at bounding box center [917, 254] width 88 height 27
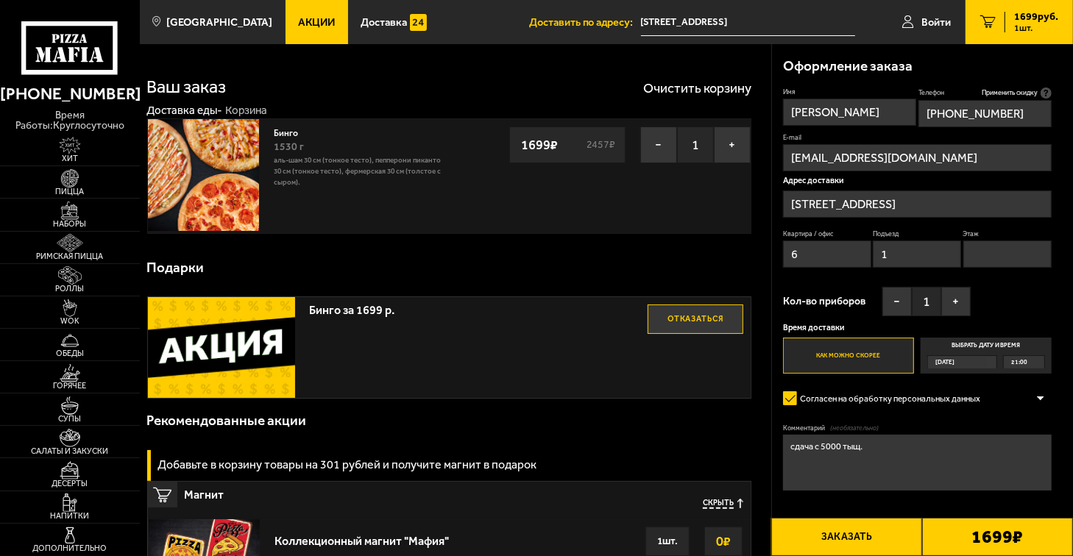
type input "1"
click at [1013, 259] on input "Этаж" at bounding box center [1007, 254] width 88 height 27
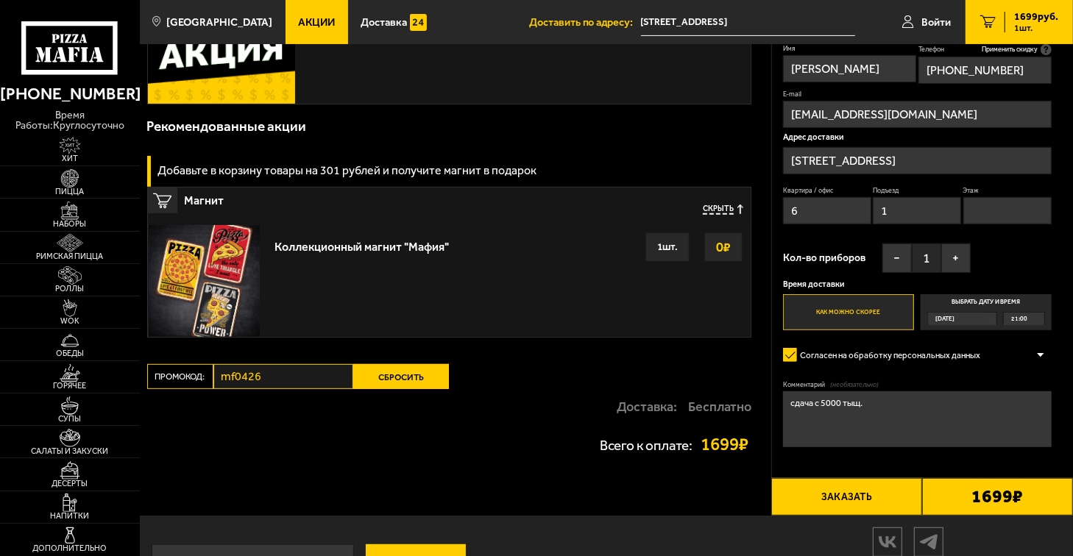
scroll to position [346, 0]
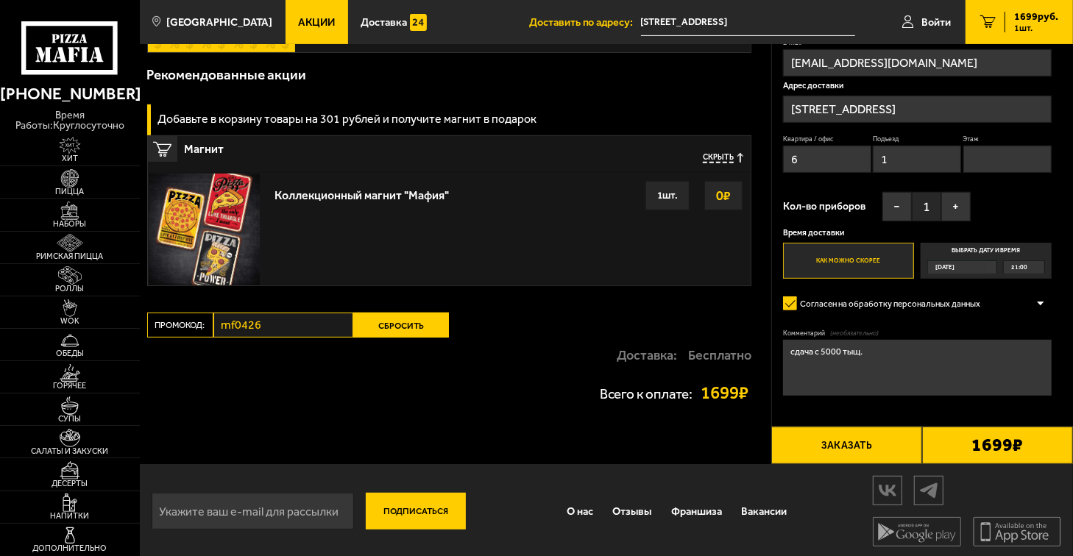
click at [852, 442] on button "Заказать" at bounding box center [846, 446] width 151 height 38
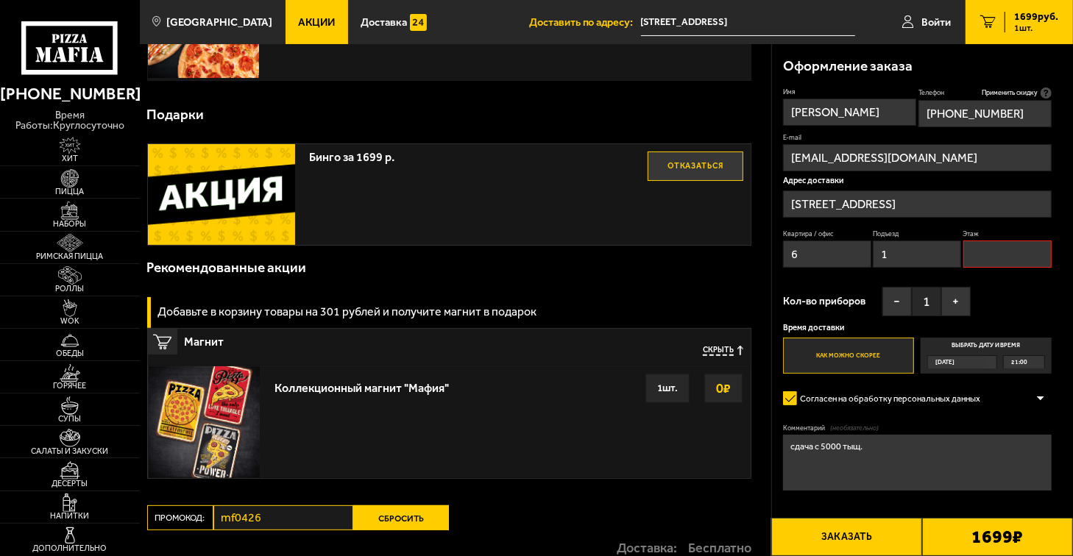
scroll to position [124, 0]
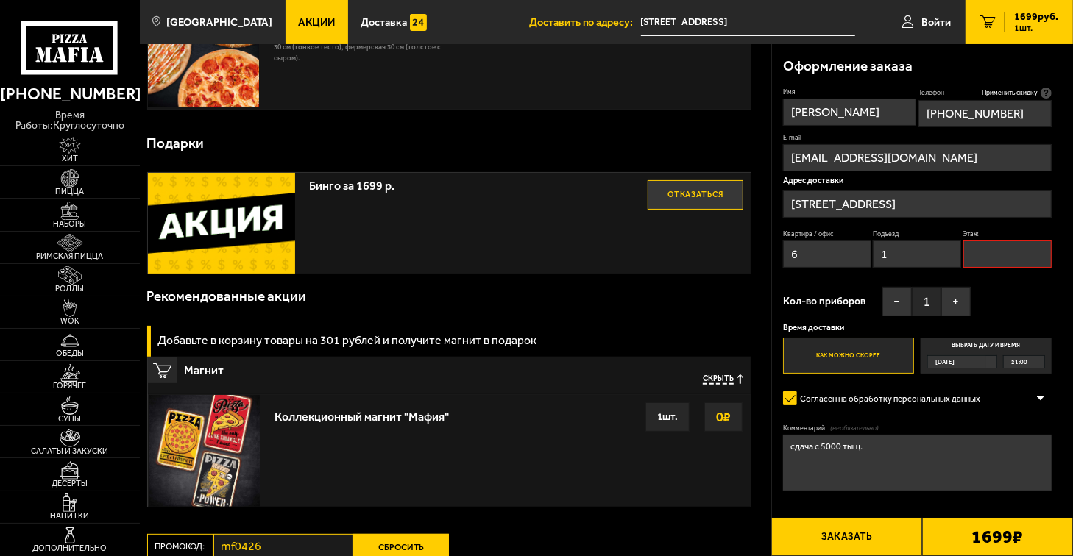
click at [988, 258] on input "Этаж" at bounding box center [1007, 254] width 88 height 27
type input "3"
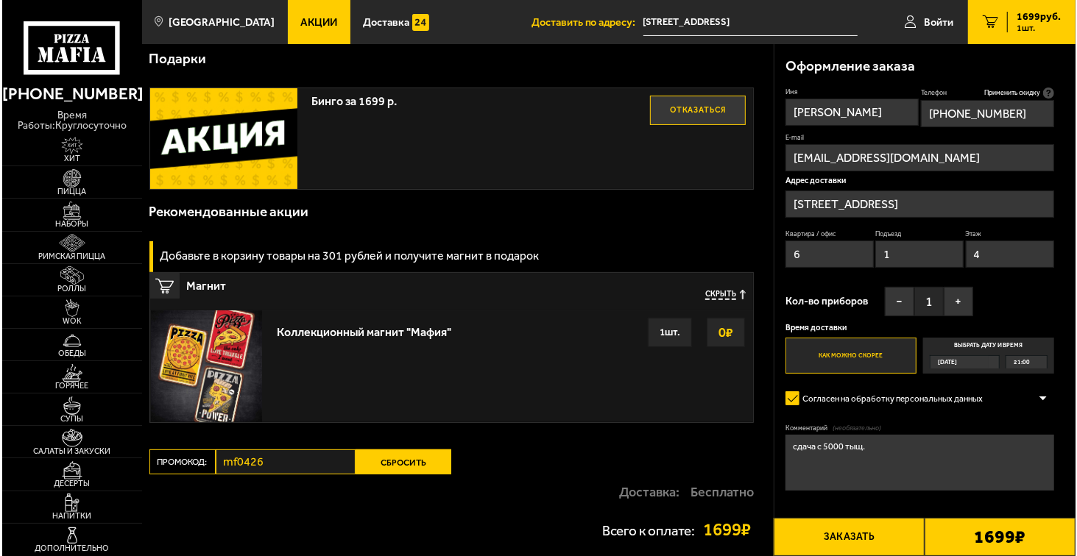
scroll to position [335, 0]
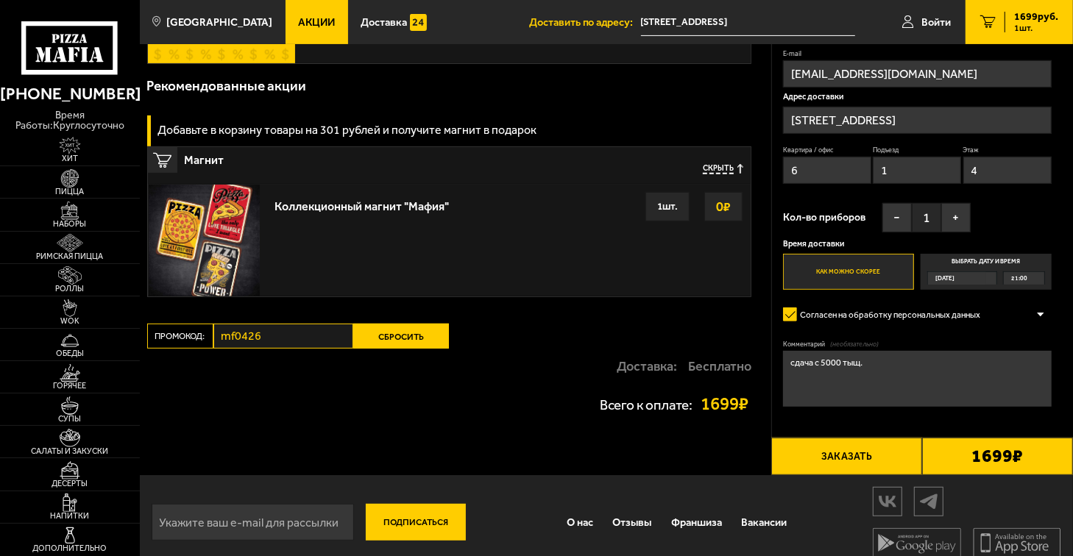
type input "4"
click at [854, 456] on button "Заказать" at bounding box center [846, 457] width 151 height 38
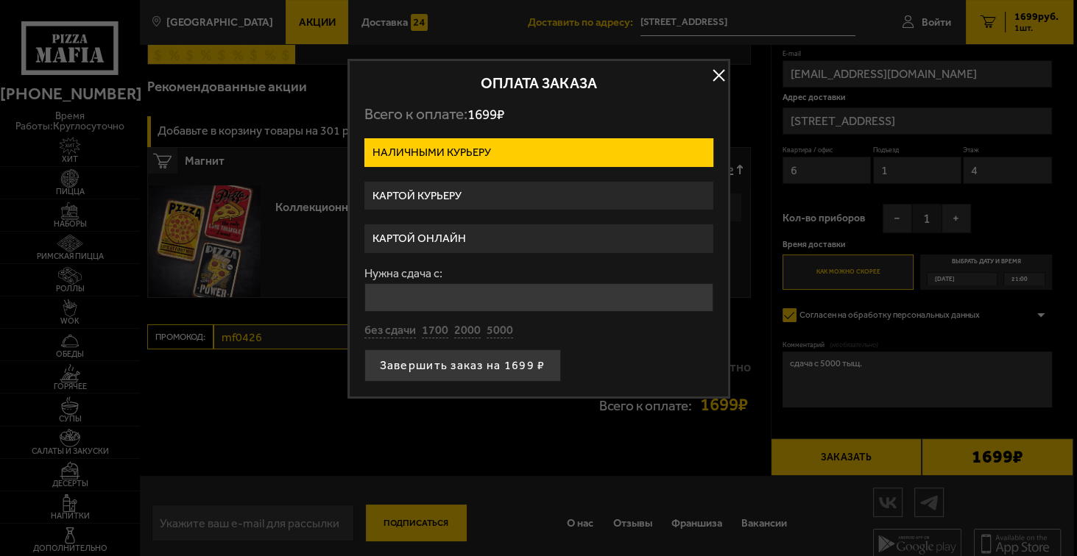
click at [459, 236] on label "Картой онлайн" at bounding box center [538, 238] width 349 height 29
click at [0, 0] on input "Картой онлайн" at bounding box center [0, 0] width 0 height 0
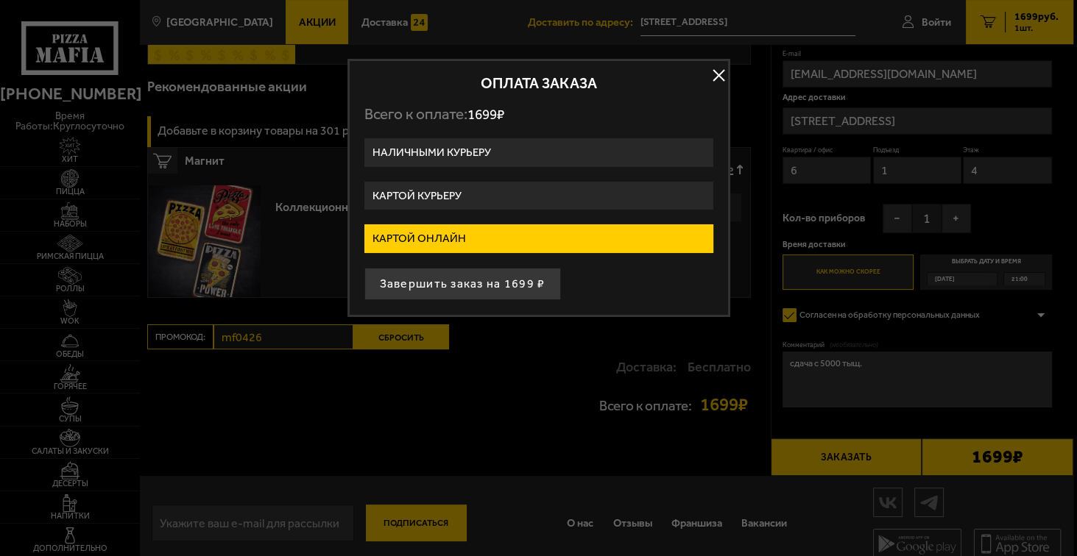
click at [460, 283] on button "Завершить заказ на 1699 ₽" at bounding box center [462, 284] width 197 height 32
